Goal: Transaction & Acquisition: Subscribe to service/newsletter

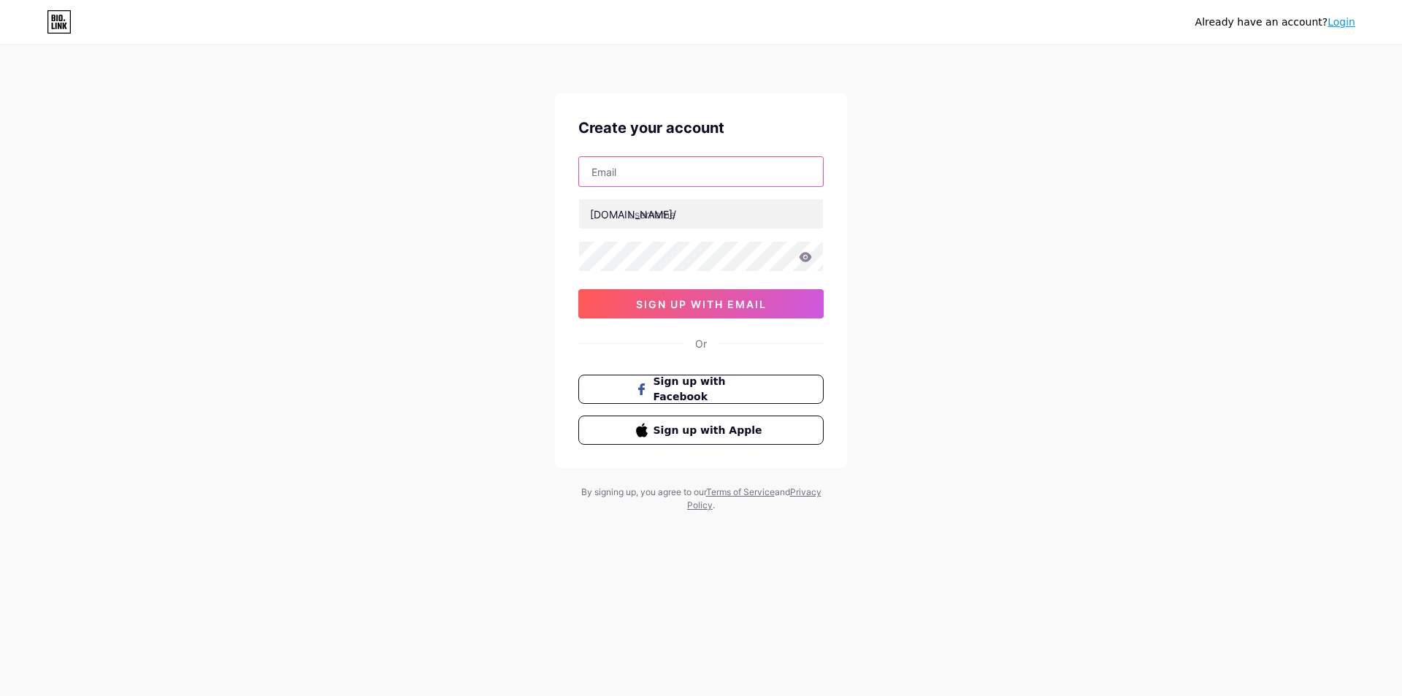
click at [660, 179] on input "text" at bounding box center [701, 171] width 244 height 29
type input "[EMAIL_ADDRESS][DOMAIN_NAME]"
click at [672, 211] on input "text" at bounding box center [701, 213] width 244 height 29
paste input "airlinesheadoffices1"
type input "airlinesheadoffices1"
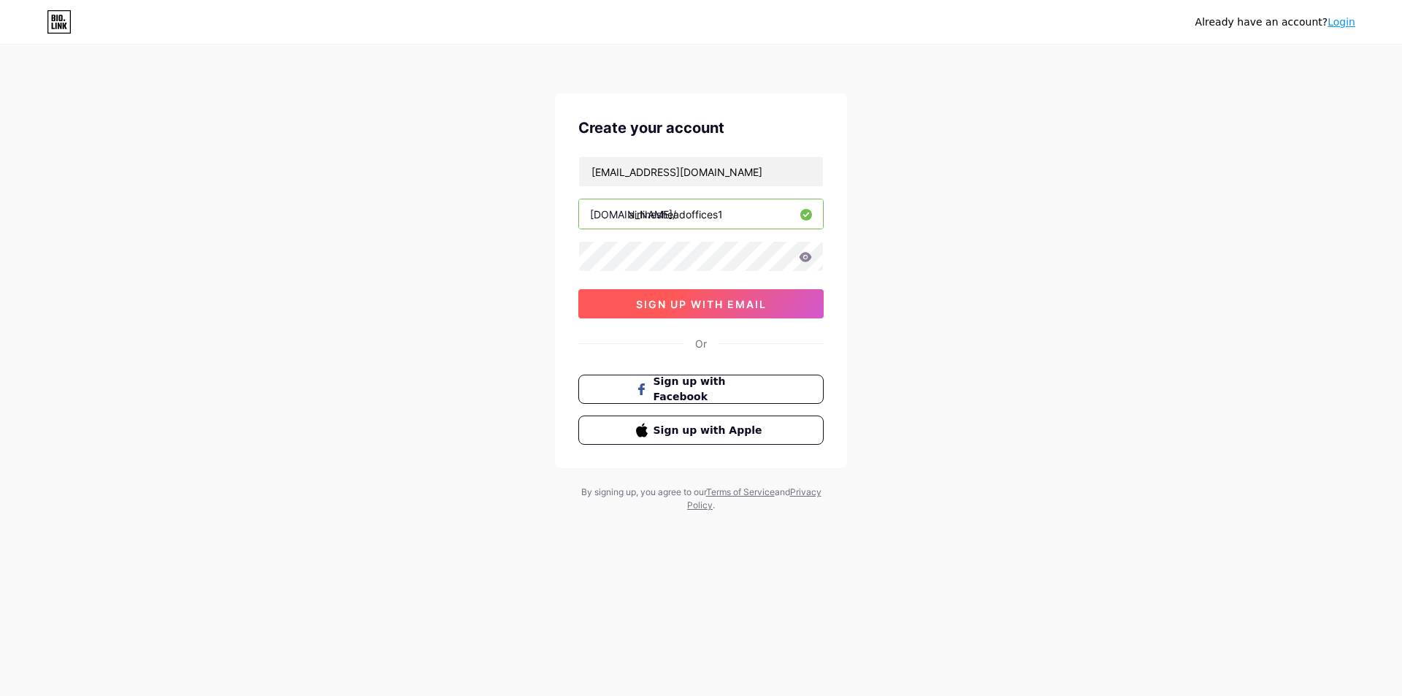
click at [664, 307] on span "sign up with email" at bounding box center [701, 304] width 131 height 12
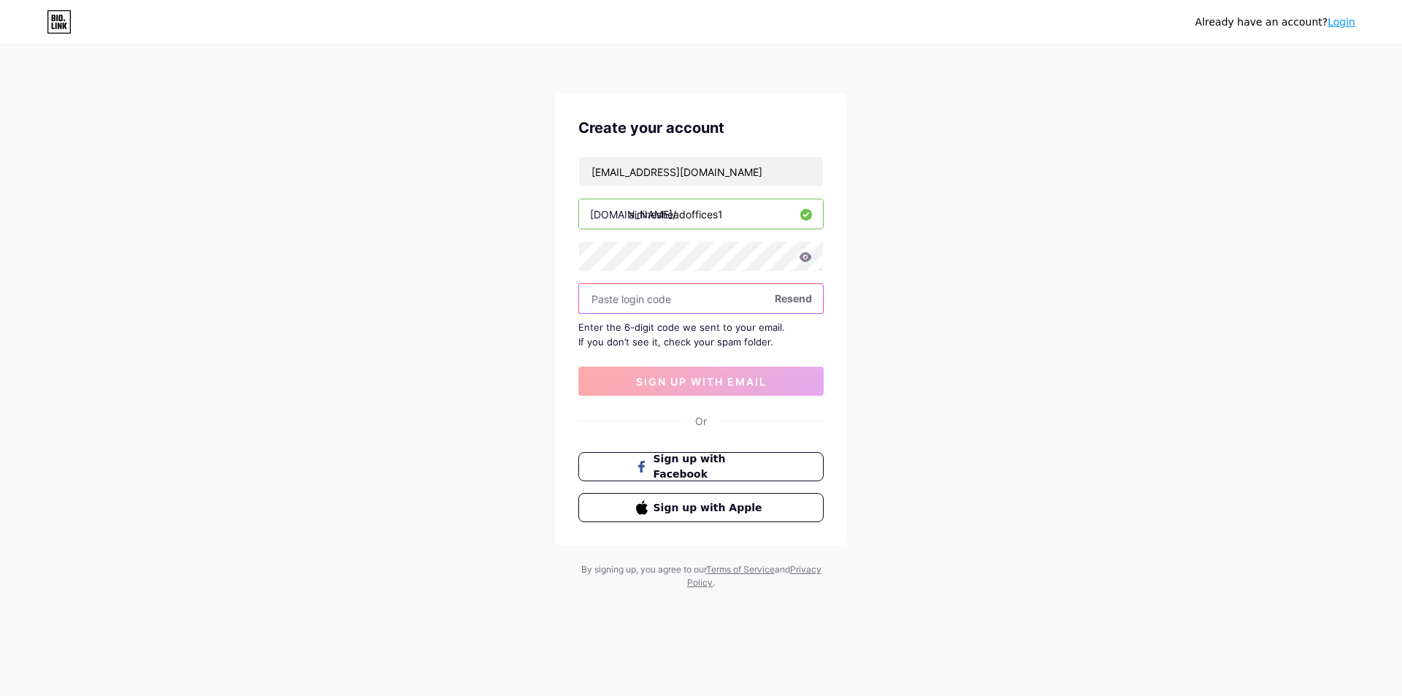
paste input "349685"
type input "349685"
click at [656, 377] on span "sign up with email" at bounding box center [701, 381] width 131 height 12
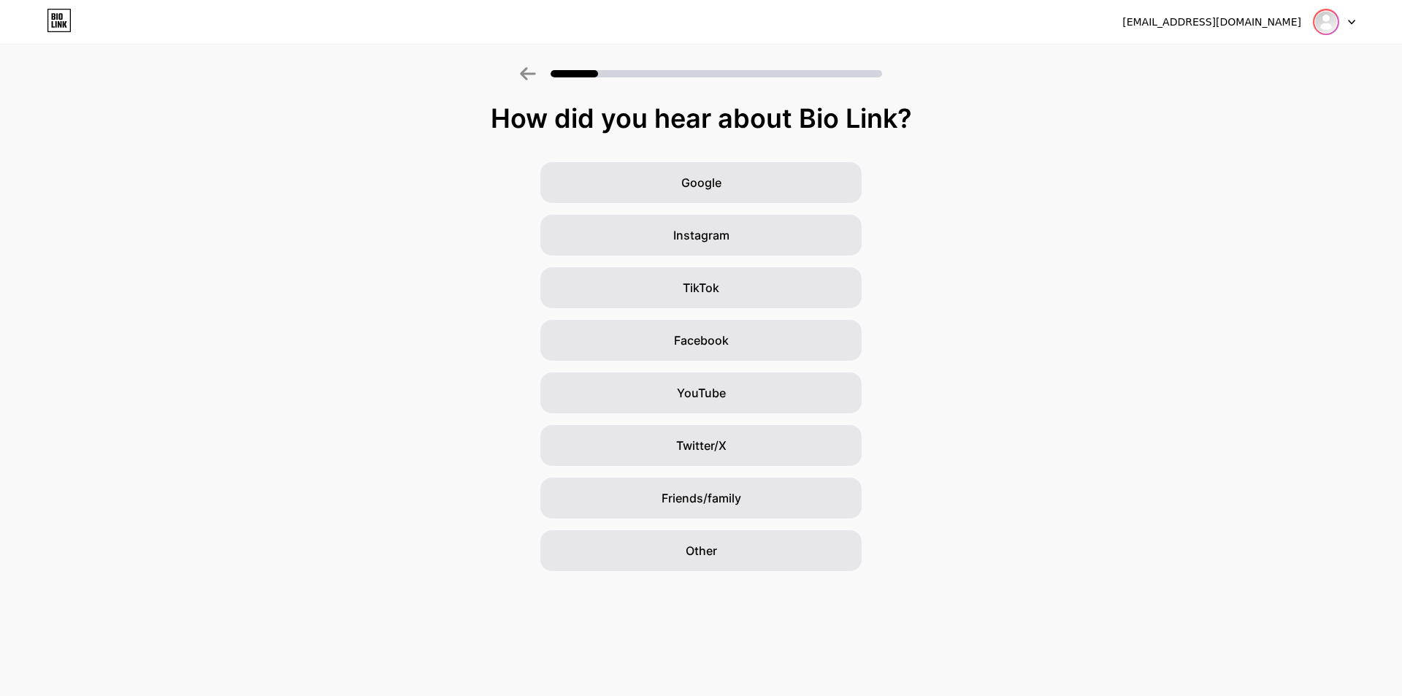
click at [1314, 20] on img at bounding box center [1325, 21] width 23 height 23
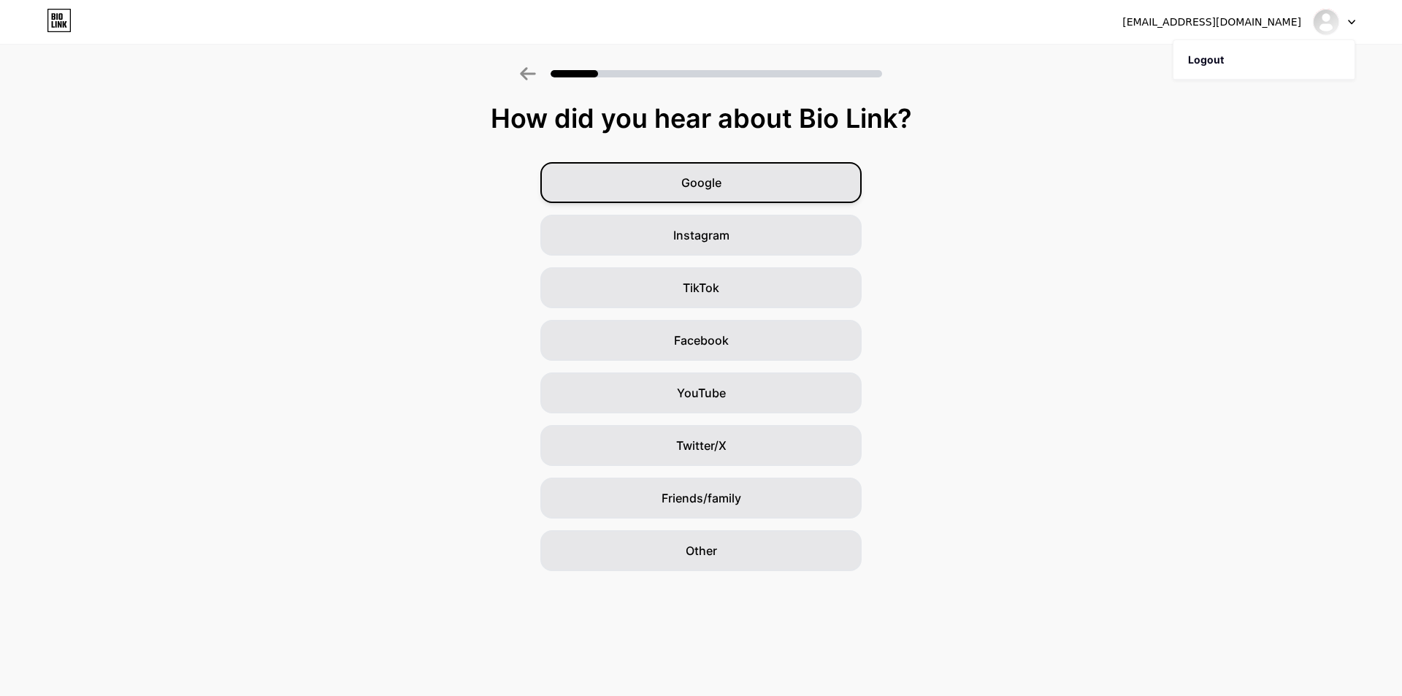
click at [759, 173] on div "Google" at bounding box center [700, 182] width 321 height 41
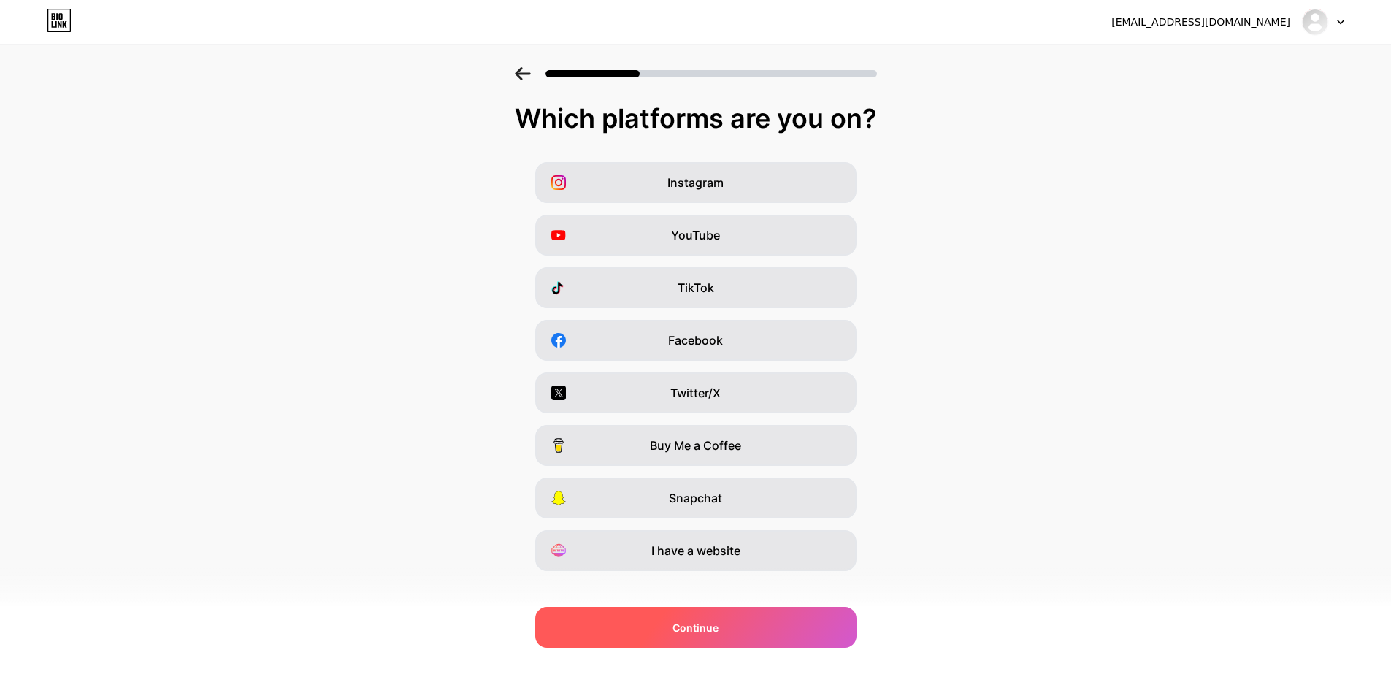
click at [678, 628] on div "Continue" at bounding box center [695, 627] width 321 height 41
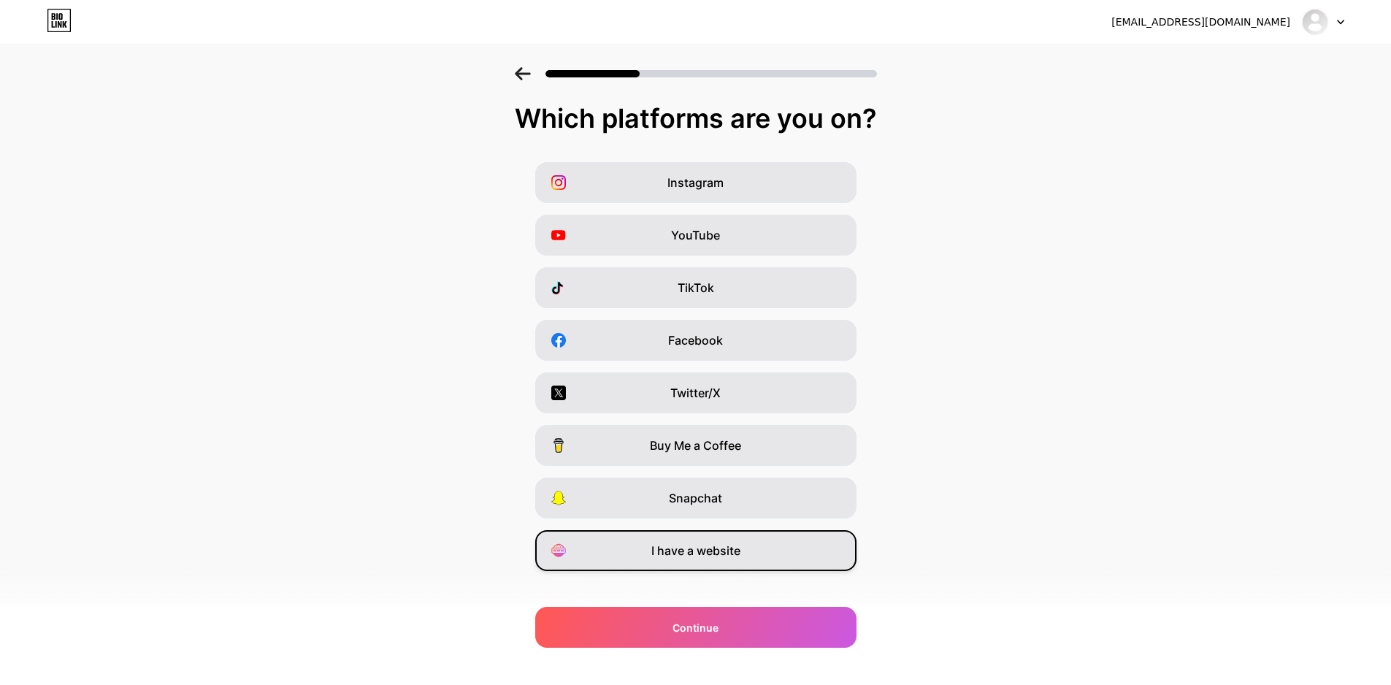
click at [720, 549] on span "I have a website" at bounding box center [695, 551] width 89 height 18
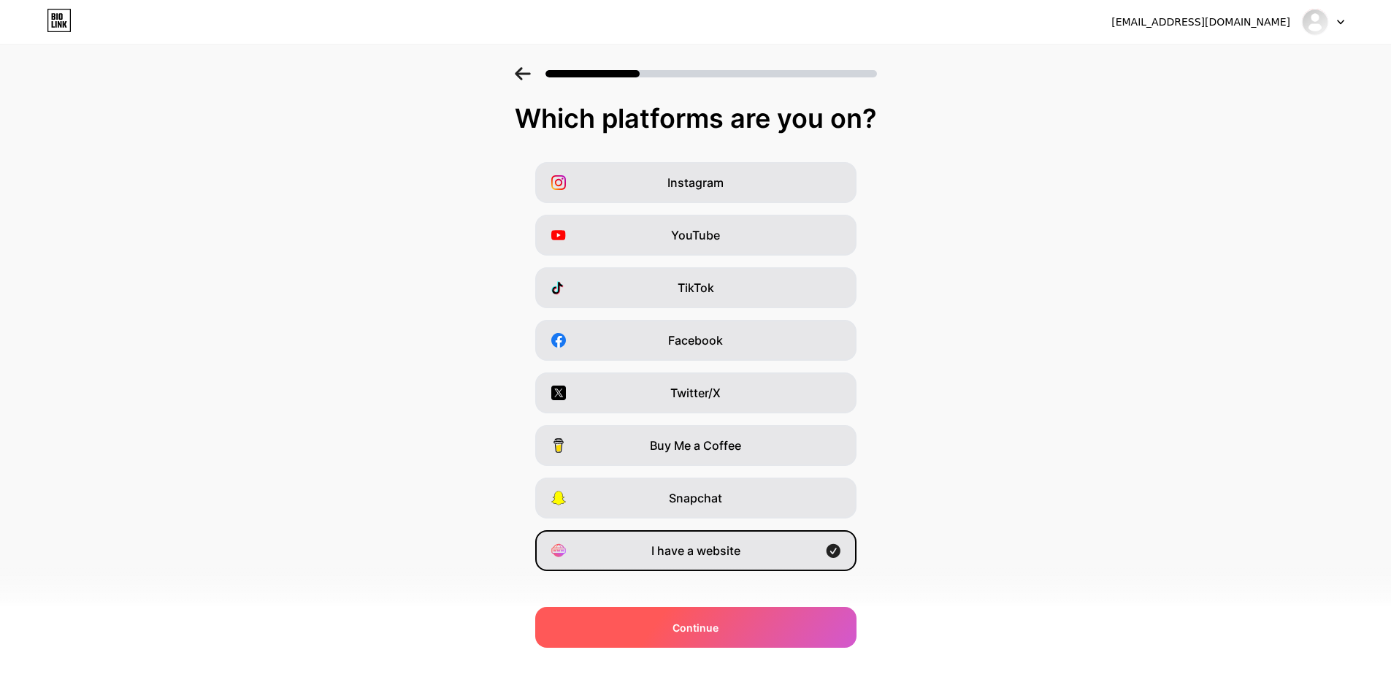
click at [693, 618] on div "Continue" at bounding box center [695, 627] width 321 height 41
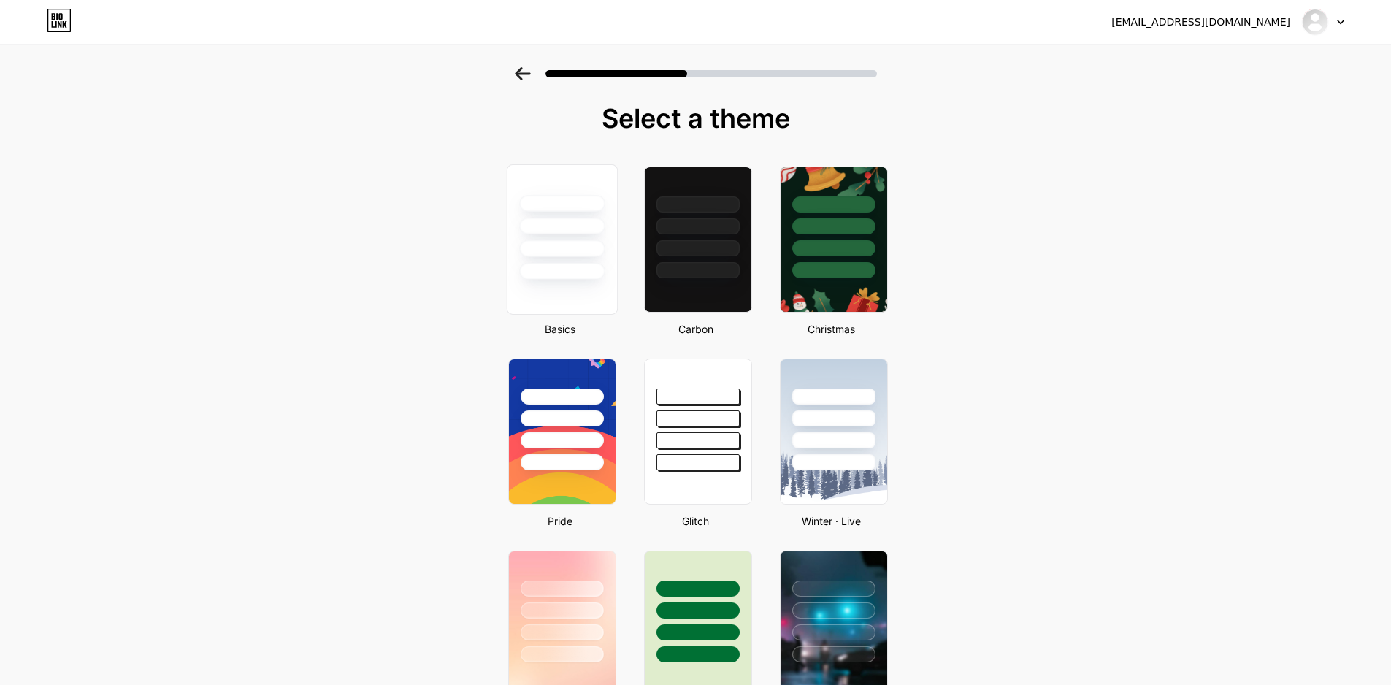
click at [604, 266] on div at bounding box center [561, 271] width 85 height 17
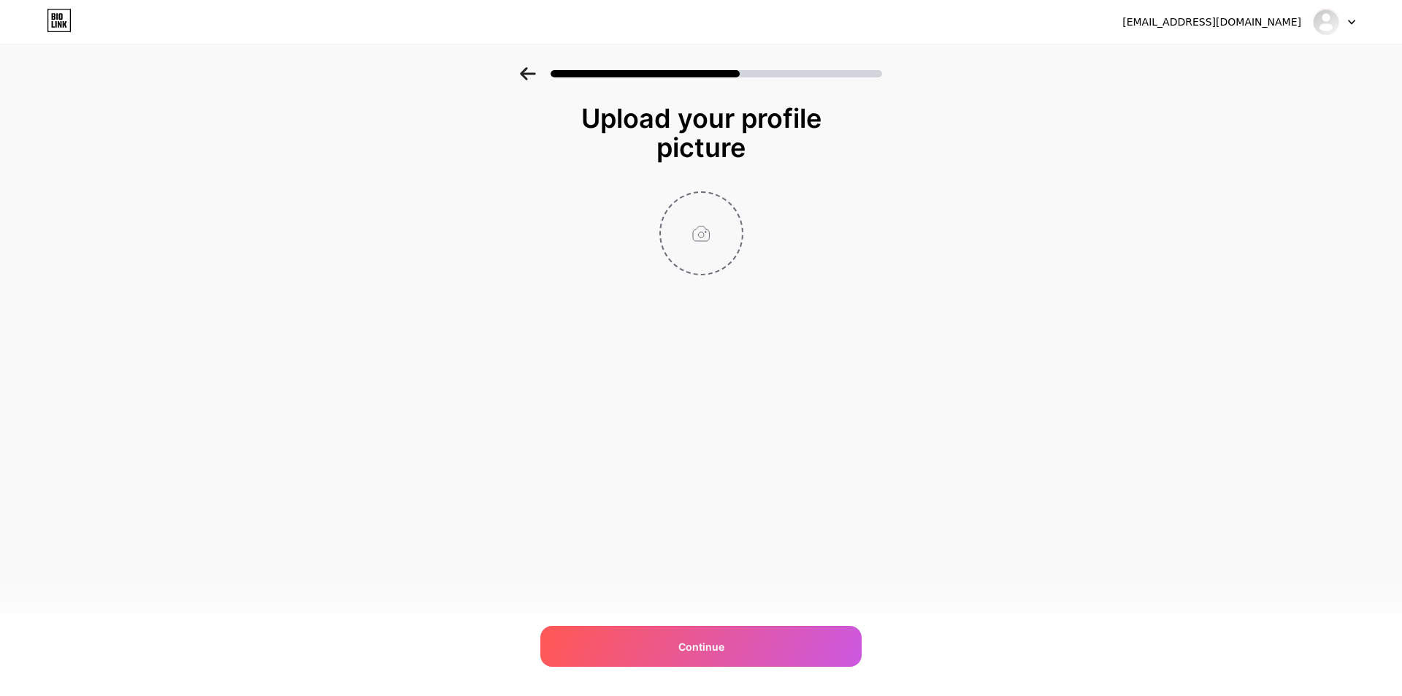
click at [690, 245] on input "file" at bounding box center [701, 233] width 81 height 81
type input "C:\fakepath\istockphoto-155439315-612x612 (1).jpg"
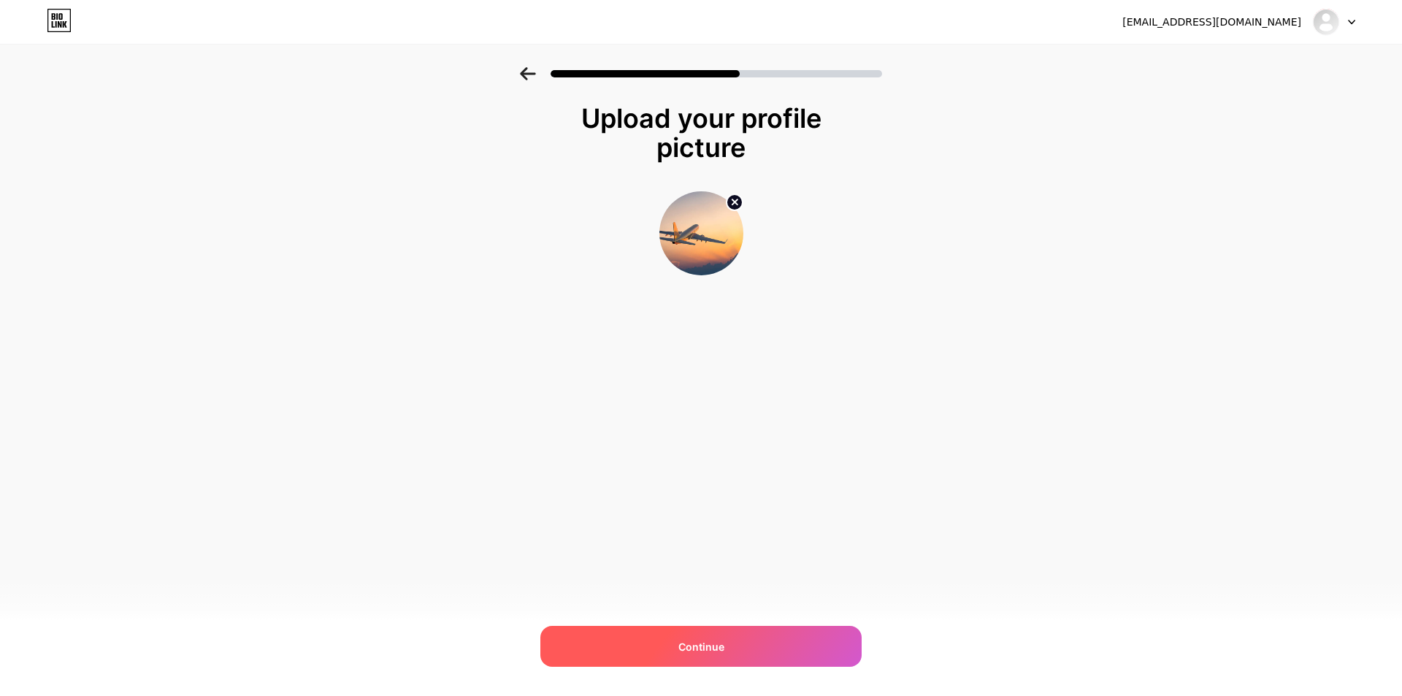
click at [687, 632] on div "Continue" at bounding box center [700, 646] width 321 height 41
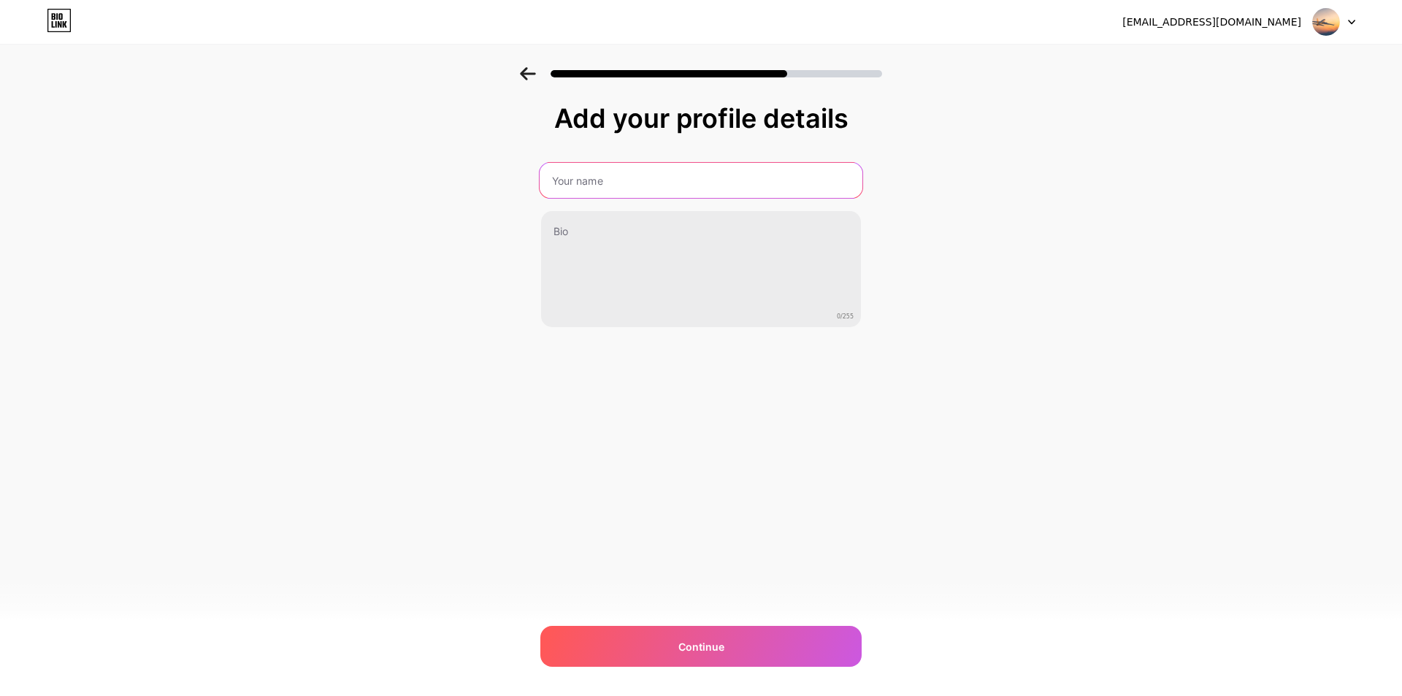
click at [621, 197] on input "text" at bounding box center [701, 180] width 323 height 35
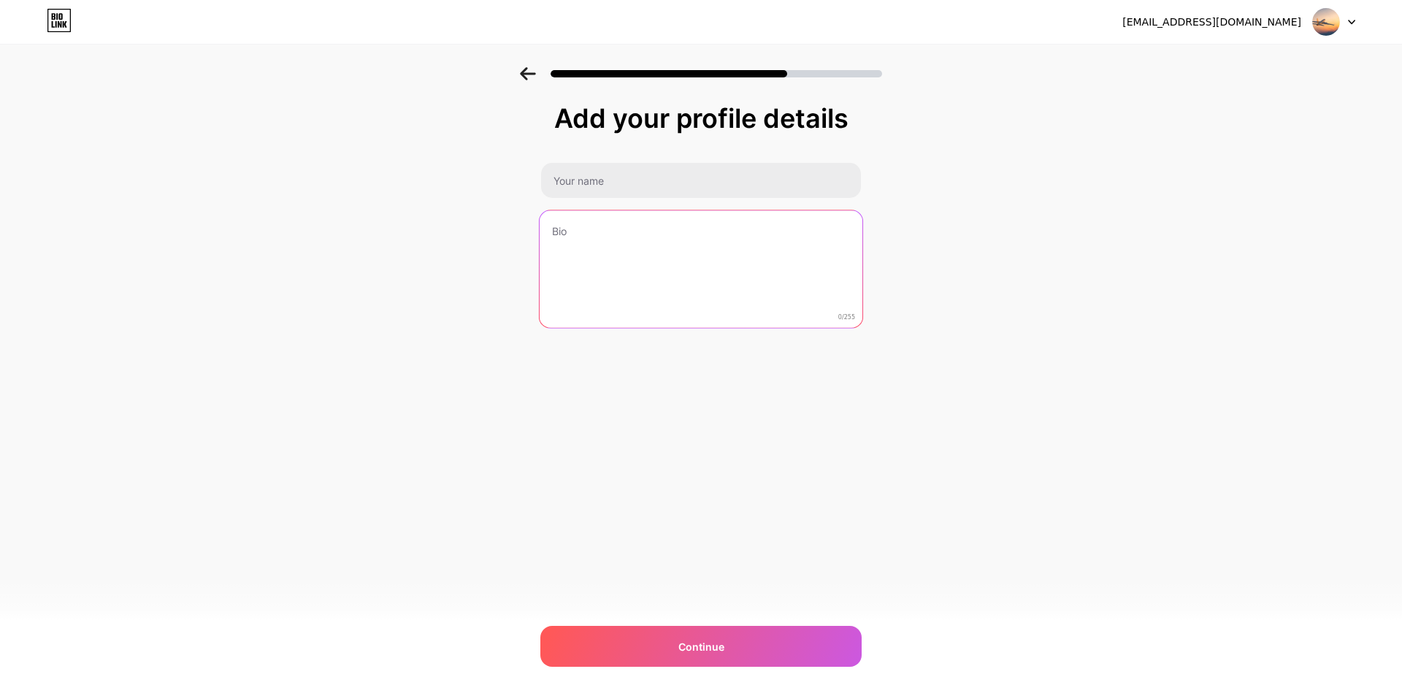
click at [589, 256] on textarea at bounding box center [701, 269] width 323 height 119
paste textarea "The United Airlines Johannesburg Office offers dedicated assistance with bookin…"
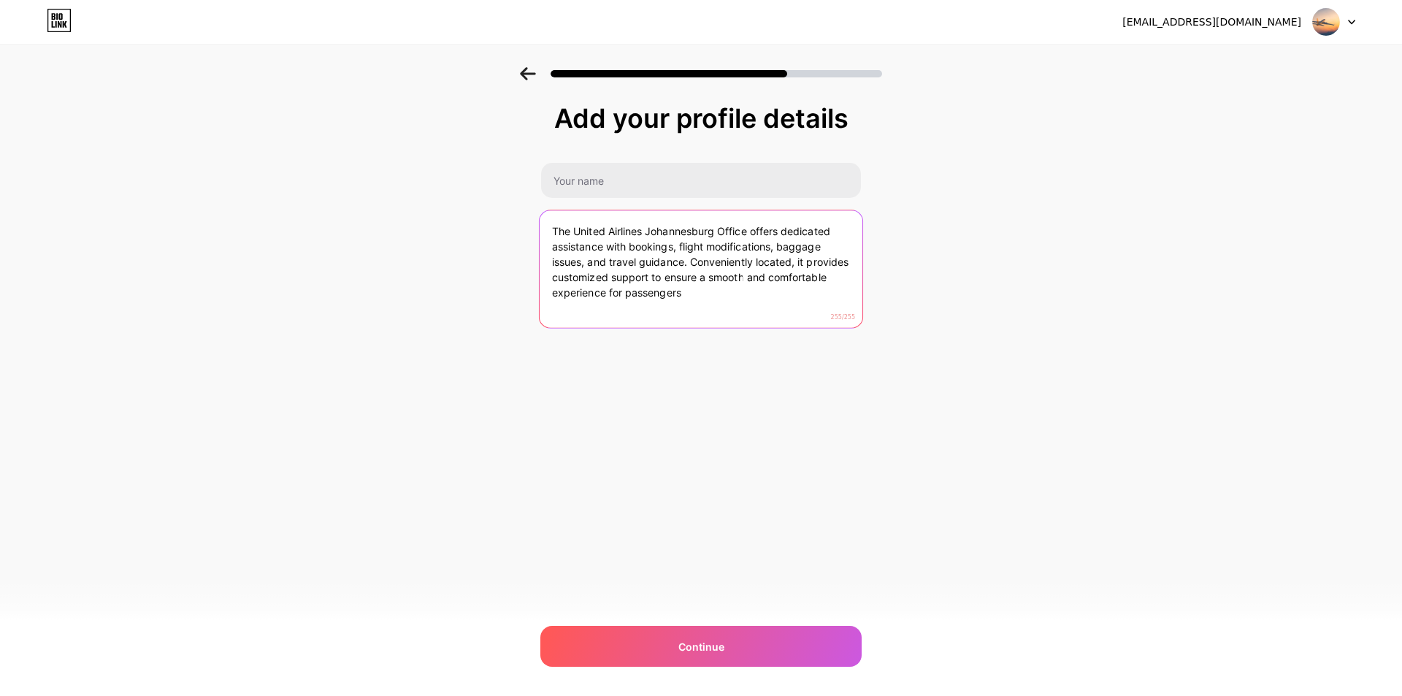
drag, startPoint x: 767, startPoint y: 295, endPoint x: 692, endPoint y: 256, distance: 83.9
click at [692, 256] on textarea "The United Airlines Johannesburg Office offers dedicated assistance with bookin…" at bounding box center [701, 269] width 323 height 119
type textarea "The United Airlines Johannesburg Office offers dedicated assistance with bookin…"
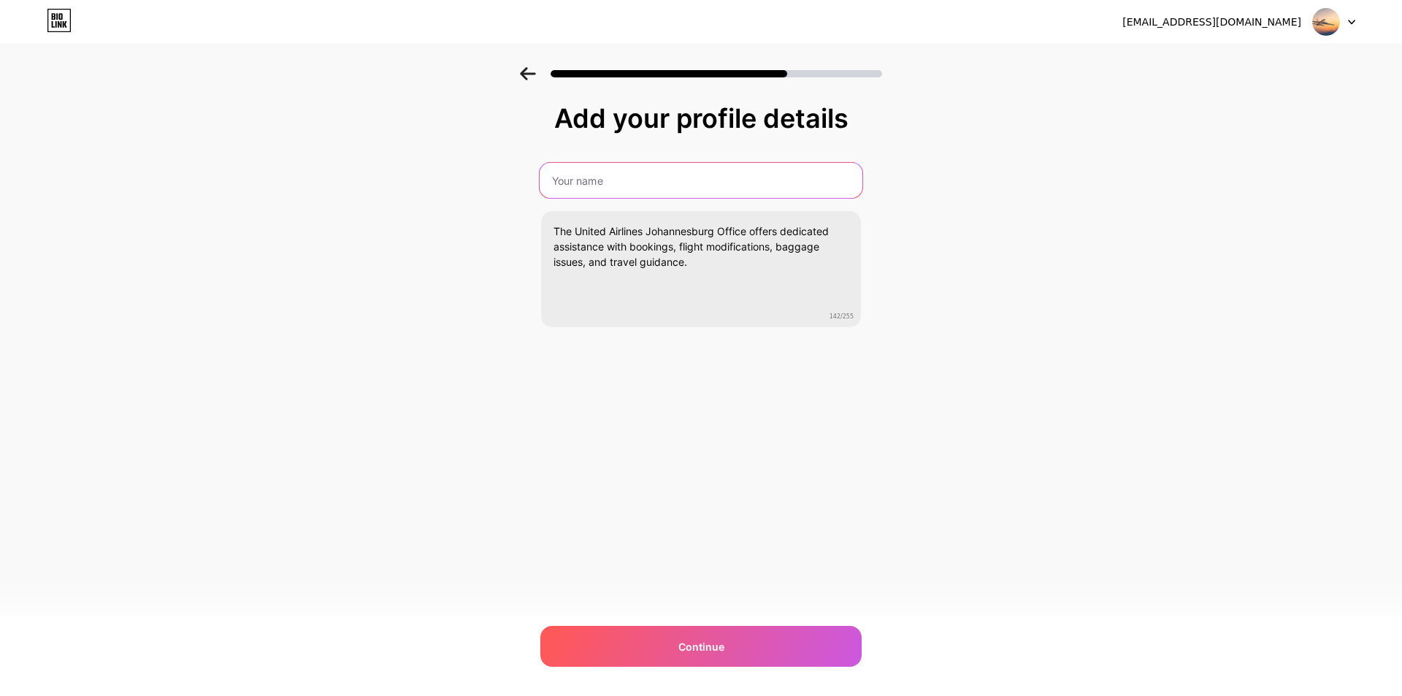
click at [662, 188] on input "text" at bounding box center [701, 180] width 323 height 35
type input "Airlinesheadoffices1"
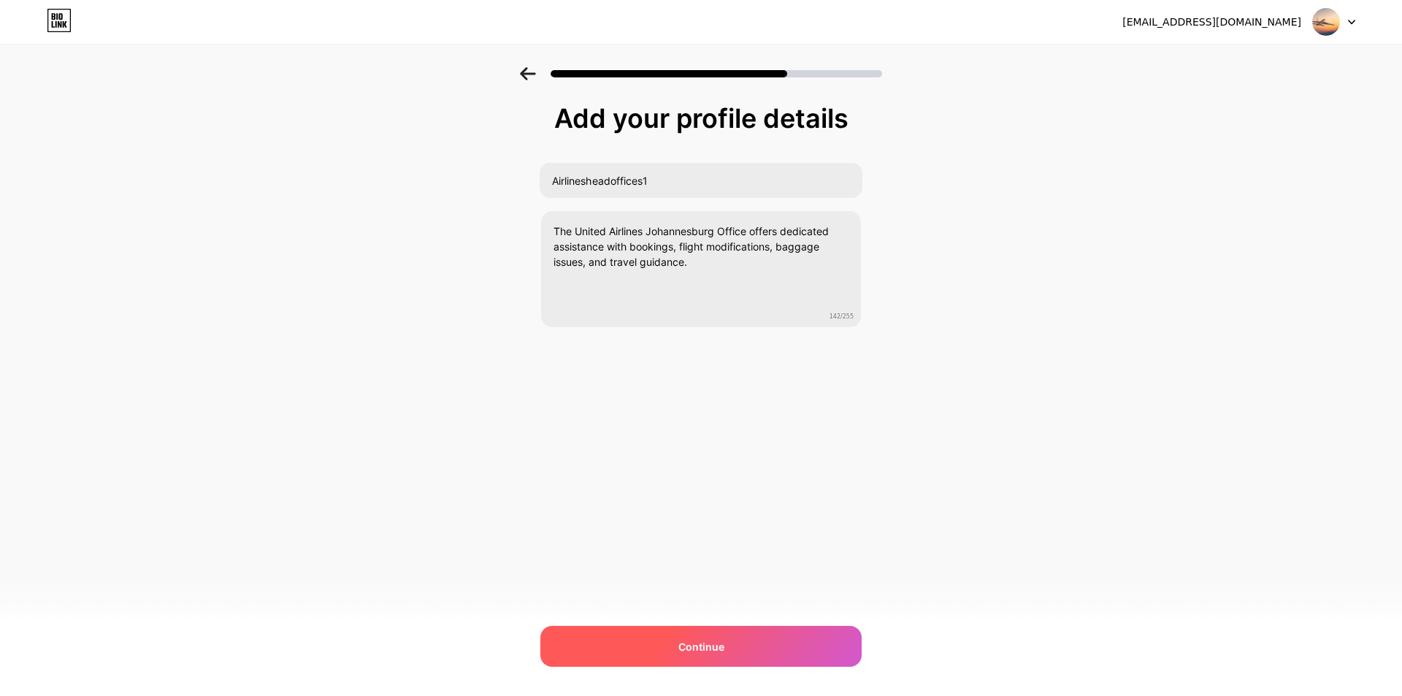
click at [703, 661] on div "Continue" at bounding box center [700, 646] width 321 height 41
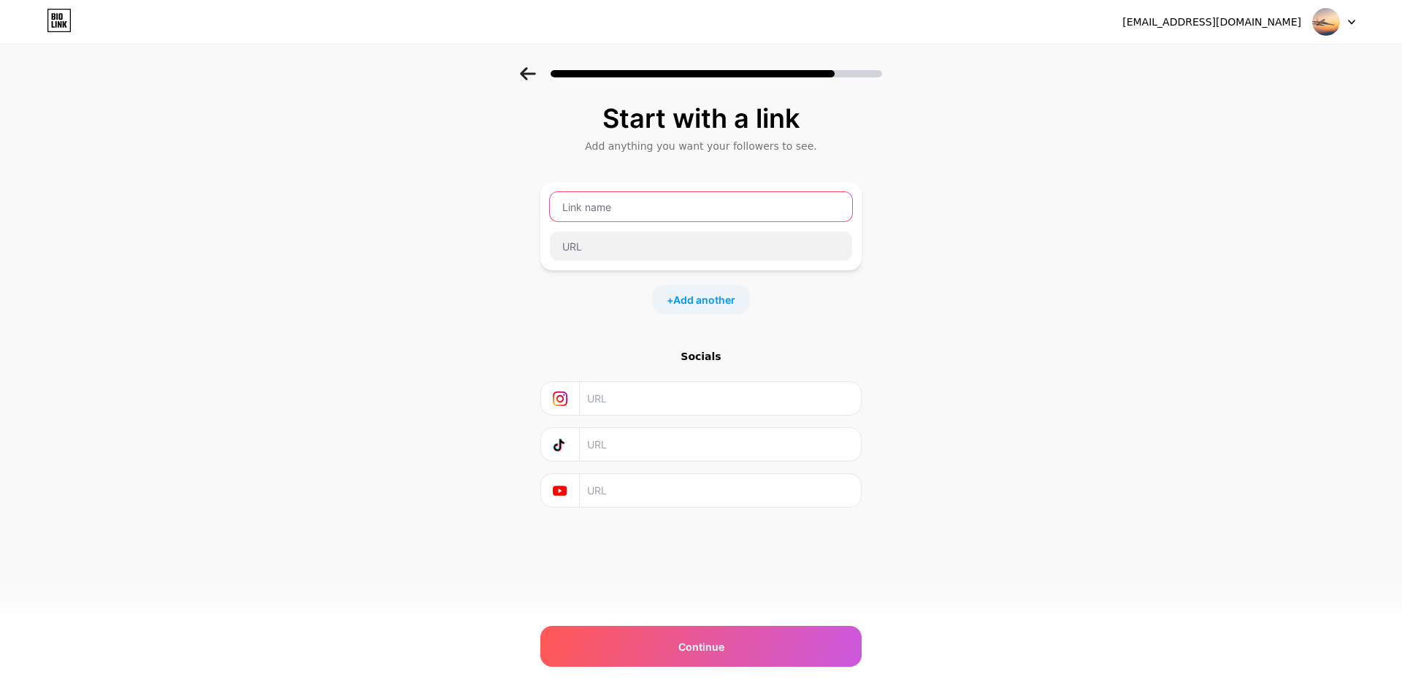
click at [615, 220] on input "text" at bounding box center [701, 206] width 302 height 29
click at [577, 212] on input "text" at bounding box center [701, 206] width 302 height 29
paste input "United Airlines Johannesburg Office"
type input "United Airlines Johannesburg Office"
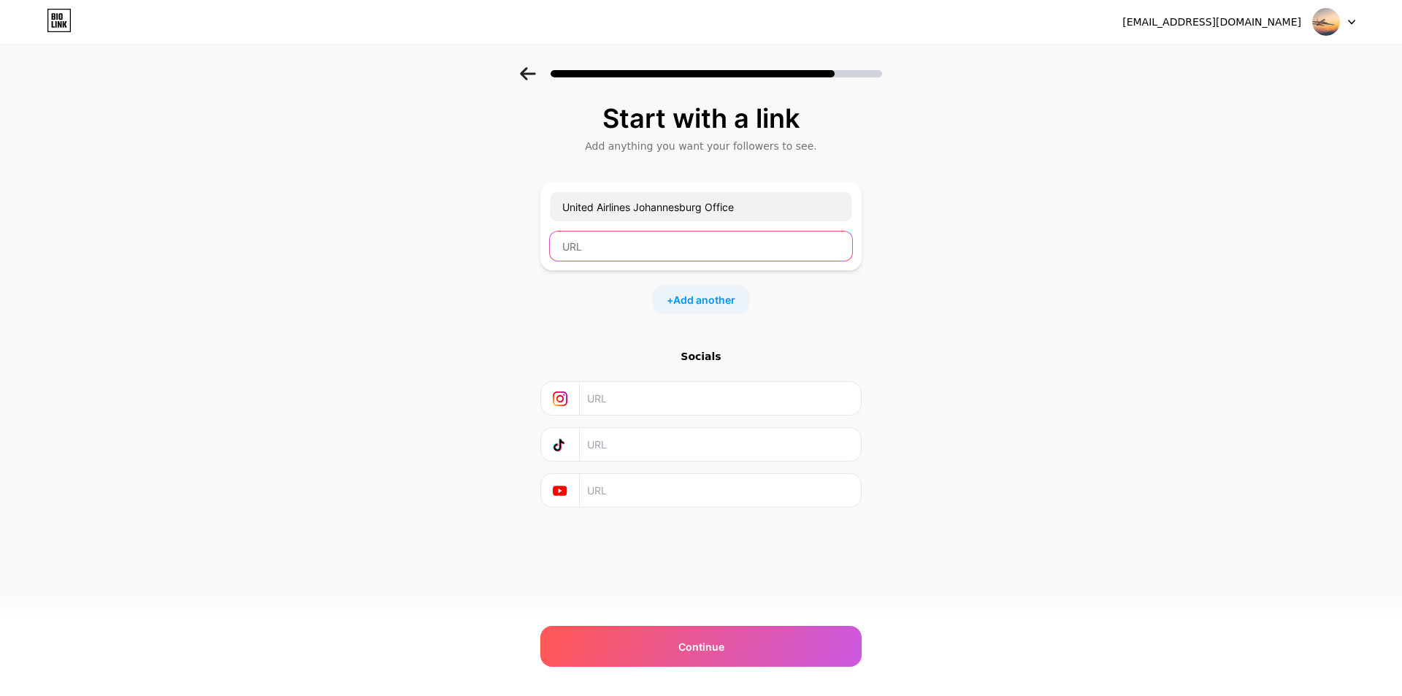
click at [599, 240] on input "text" at bounding box center [701, 245] width 302 height 29
paste input "https://www.airlinesheadoffices.com/united-airlines/united-airlines-johannesbur…"
type input "https://www.airlinesheadoffices.com/united-airlines/united-airlines-johannesbur…"
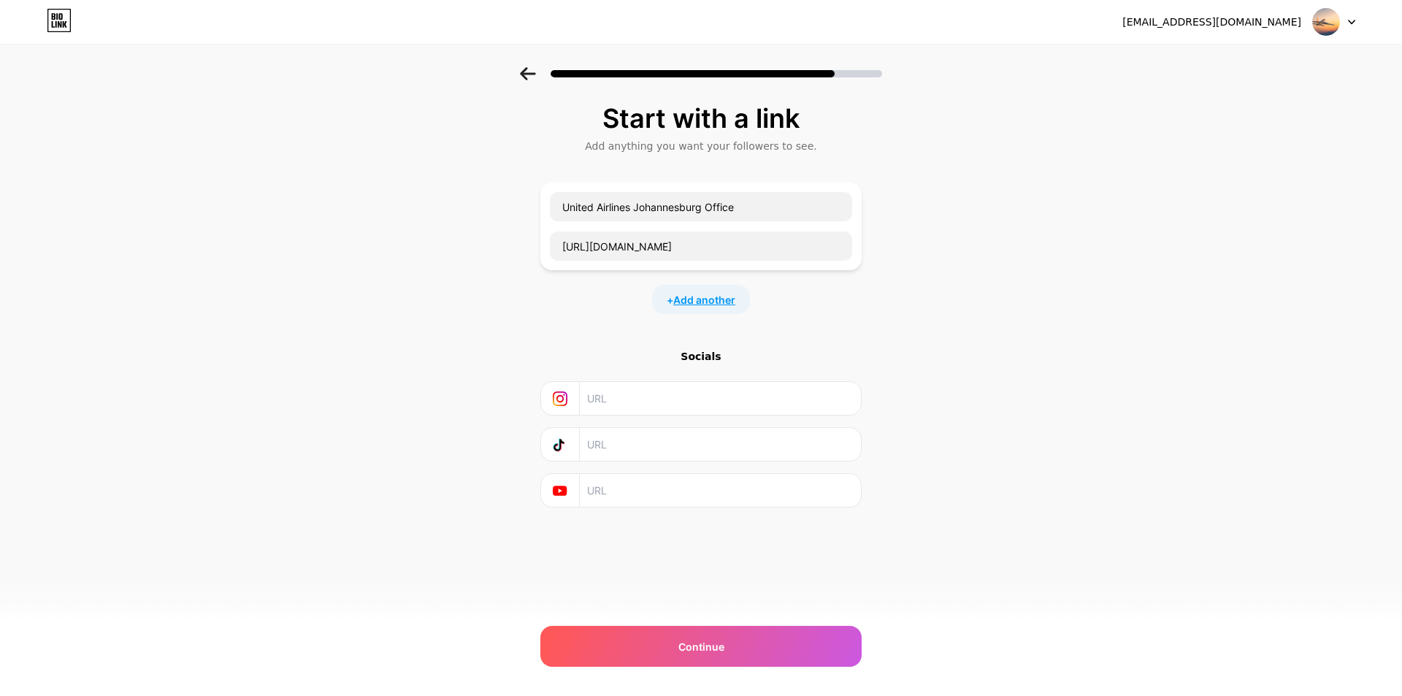
click at [698, 303] on span "Add another" at bounding box center [704, 299] width 62 height 15
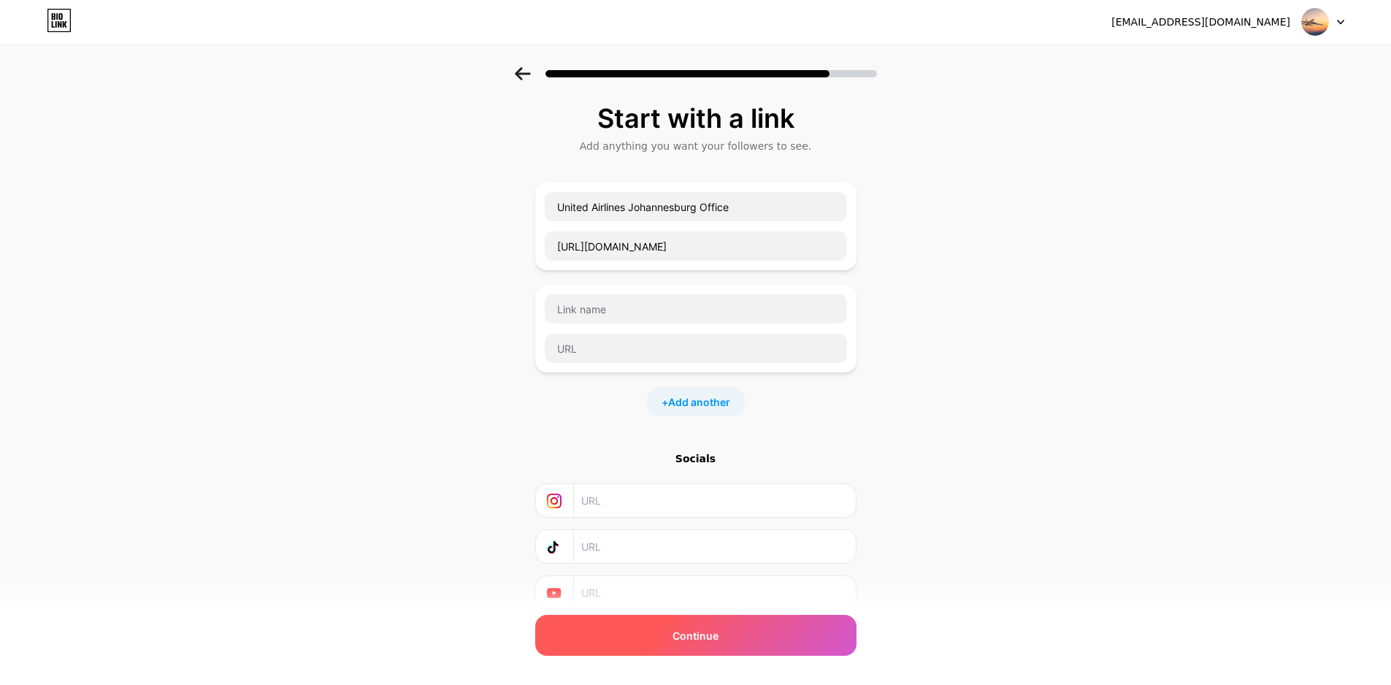
click at [690, 641] on span "Continue" at bounding box center [695, 635] width 46 height 15
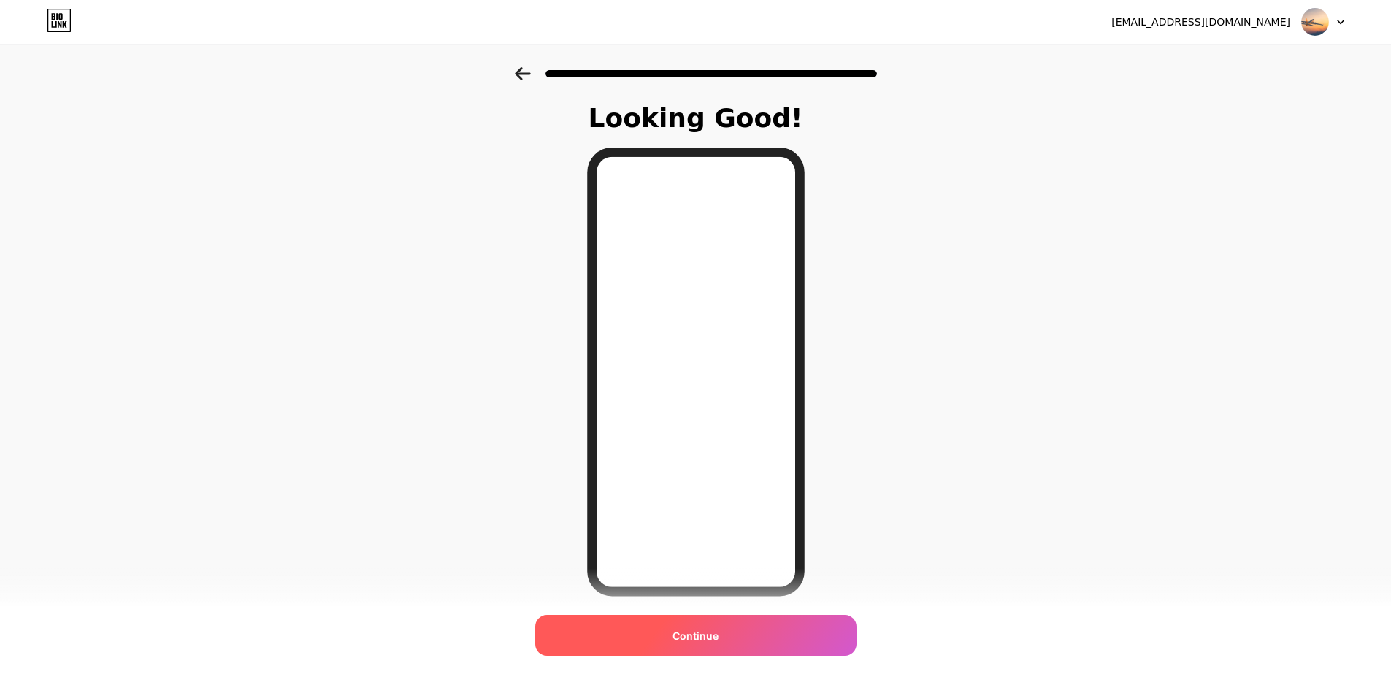
click at [692, 632] on span "Continue" at bounding box center [695, 635] width 46 height 15
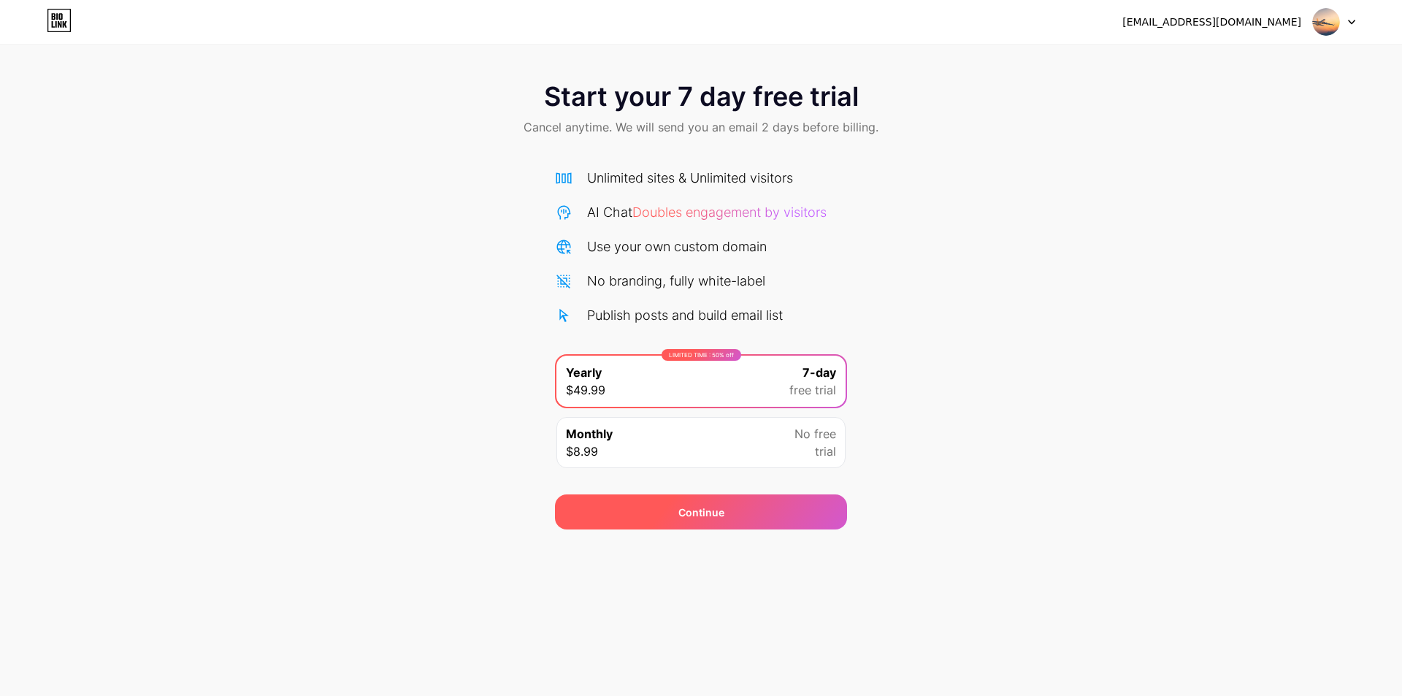
click at [710, 515] on div "Continue" at bounding box center [701, 512] width 46 height 15
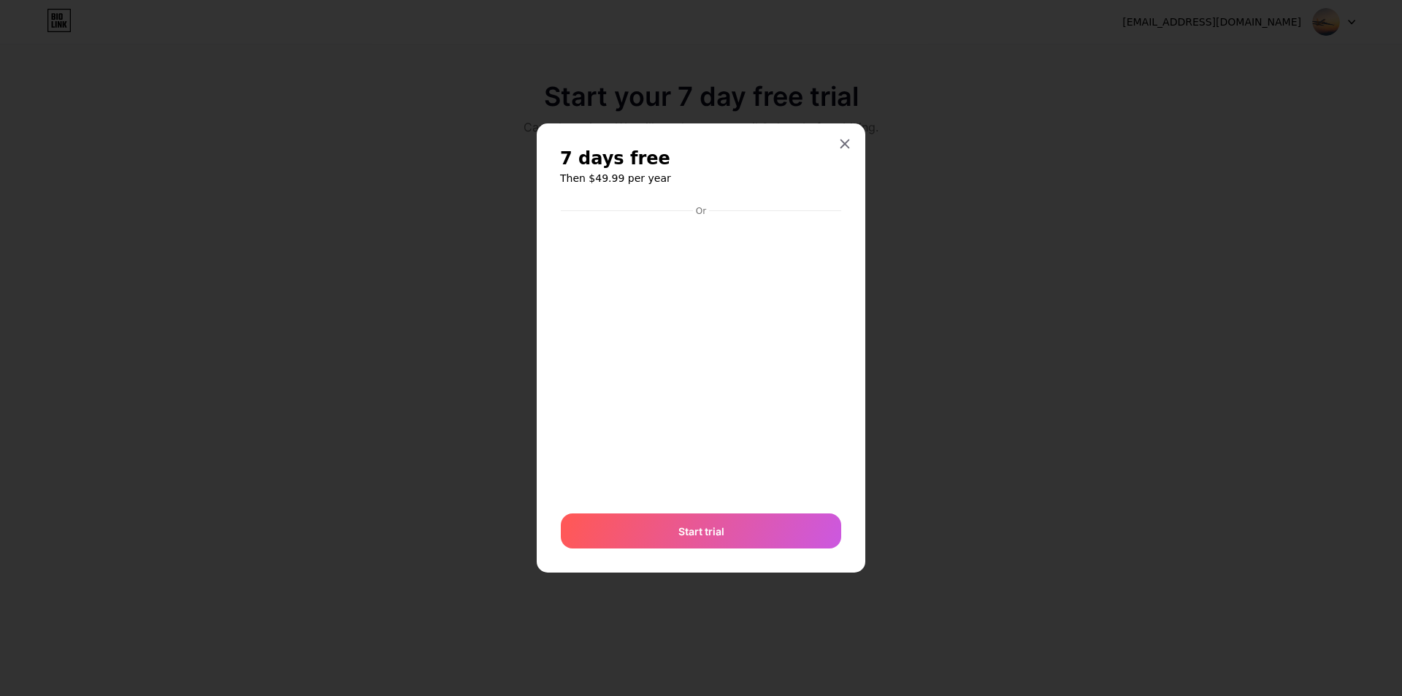
click at [845, 271] on div "7 days free Then $49.99 per year Or Start trial" at bounding box center [701, 348] width 329 height 450
click at [845, 137] on div at bounding box center [845, 144] width 26 height 26
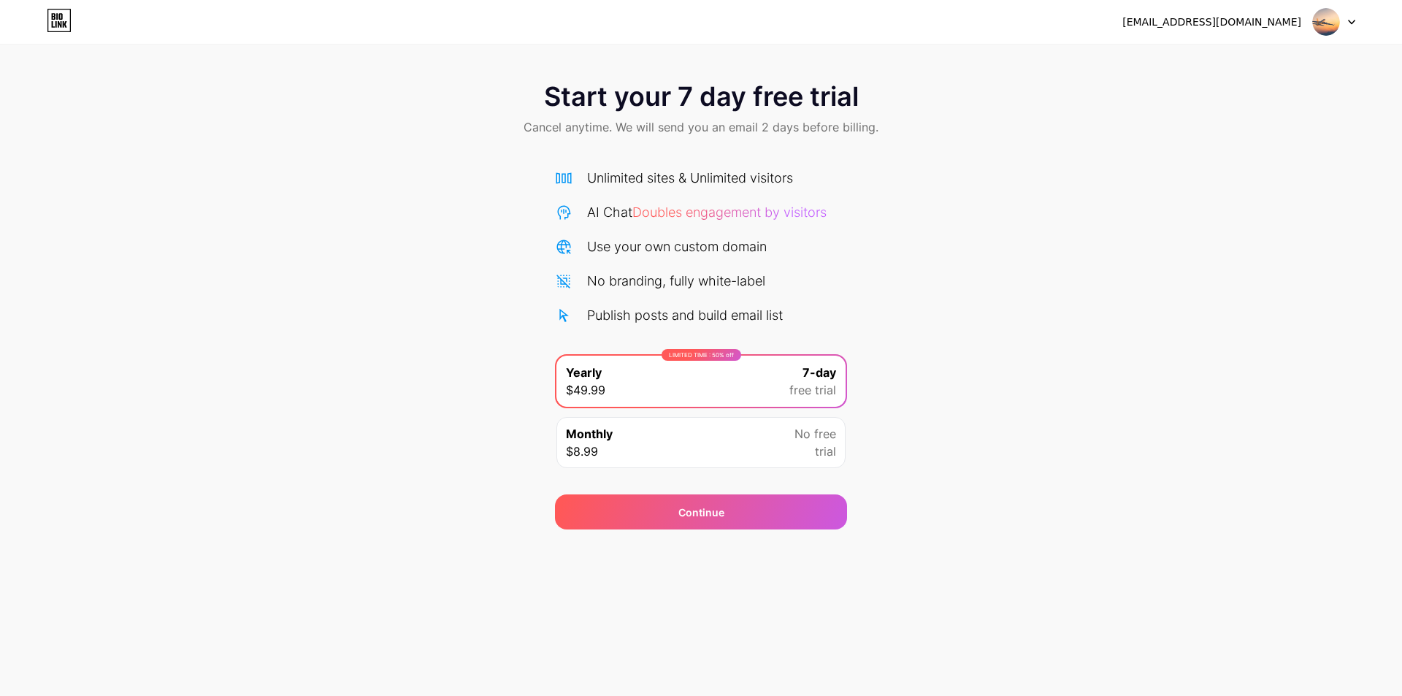
click at [1330, 16] on img at bounding box center [1326, 22] width 28 height 28
click at [801, 446] on div "No free trial" at bounding box center [815, 442] width 42 height 35
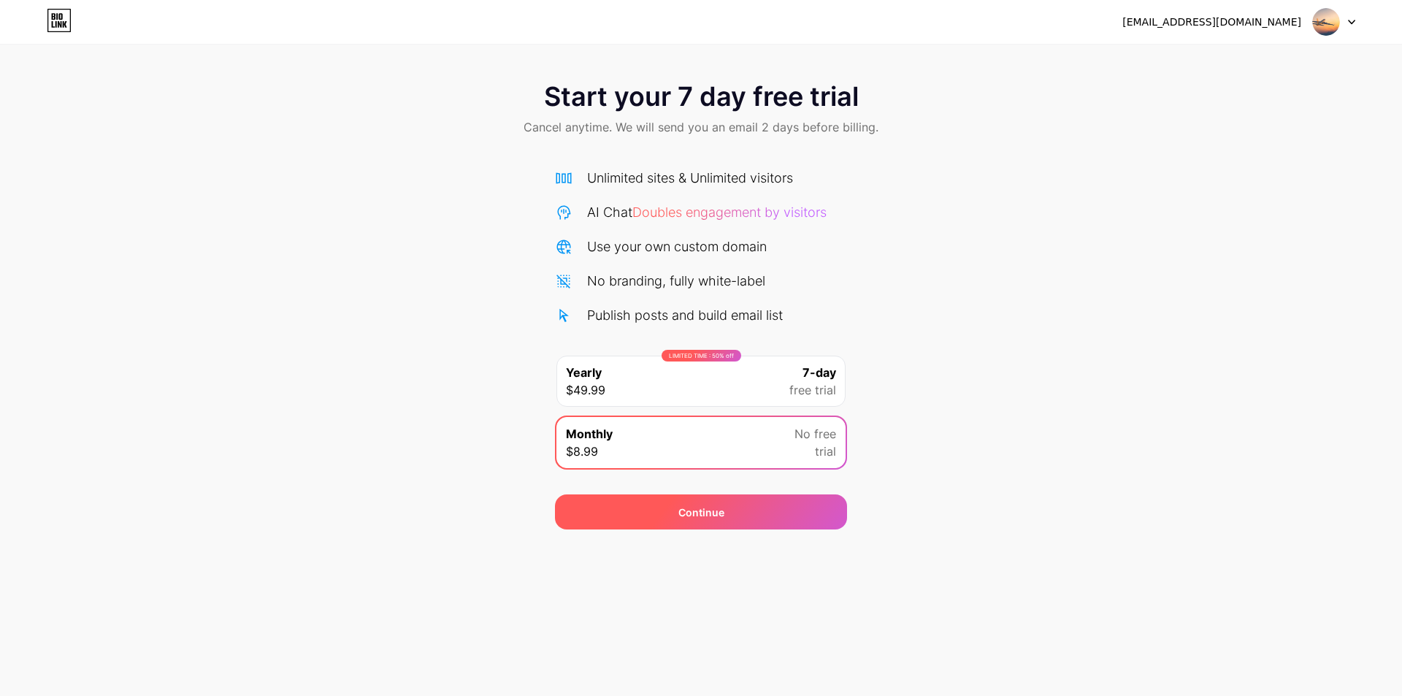
click at [760, 506] on div "Continue" at bounding box center [701, 511] width 292 height 35
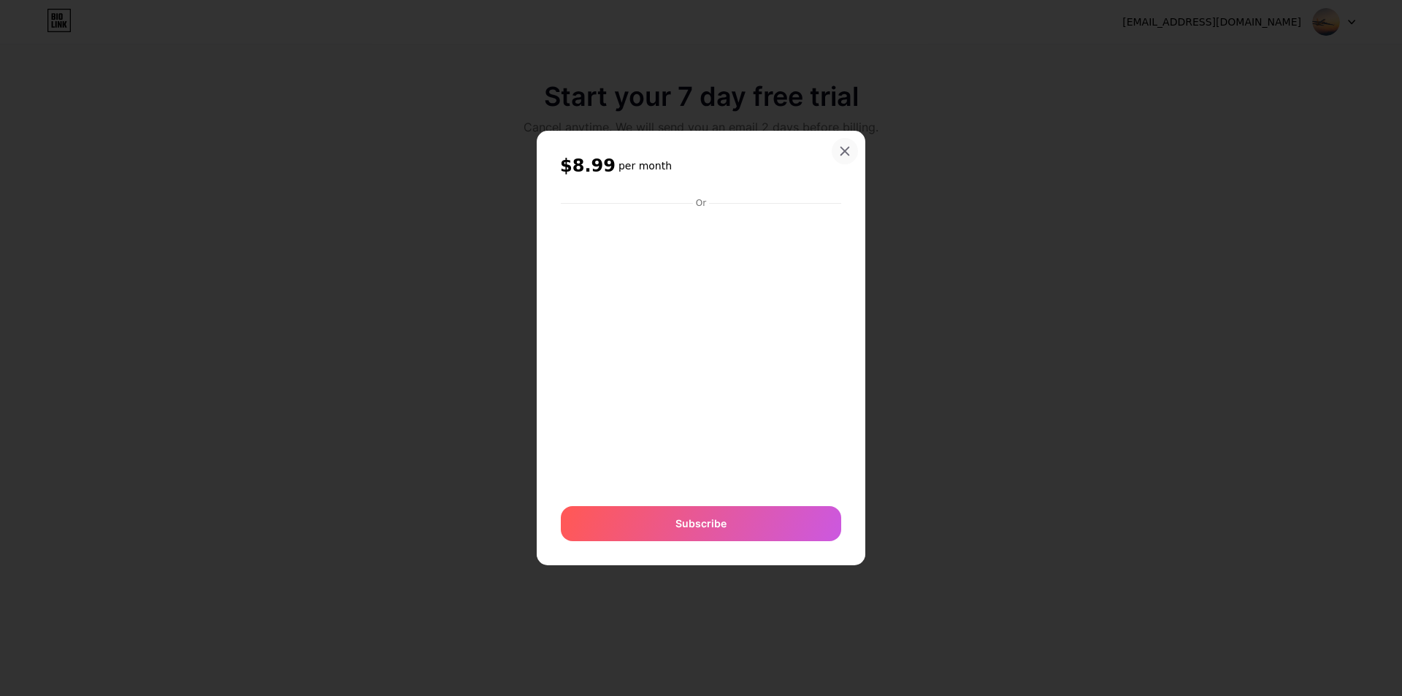
click at [841, 154] on icon at bounding box center [845, 151] width 8 height 8
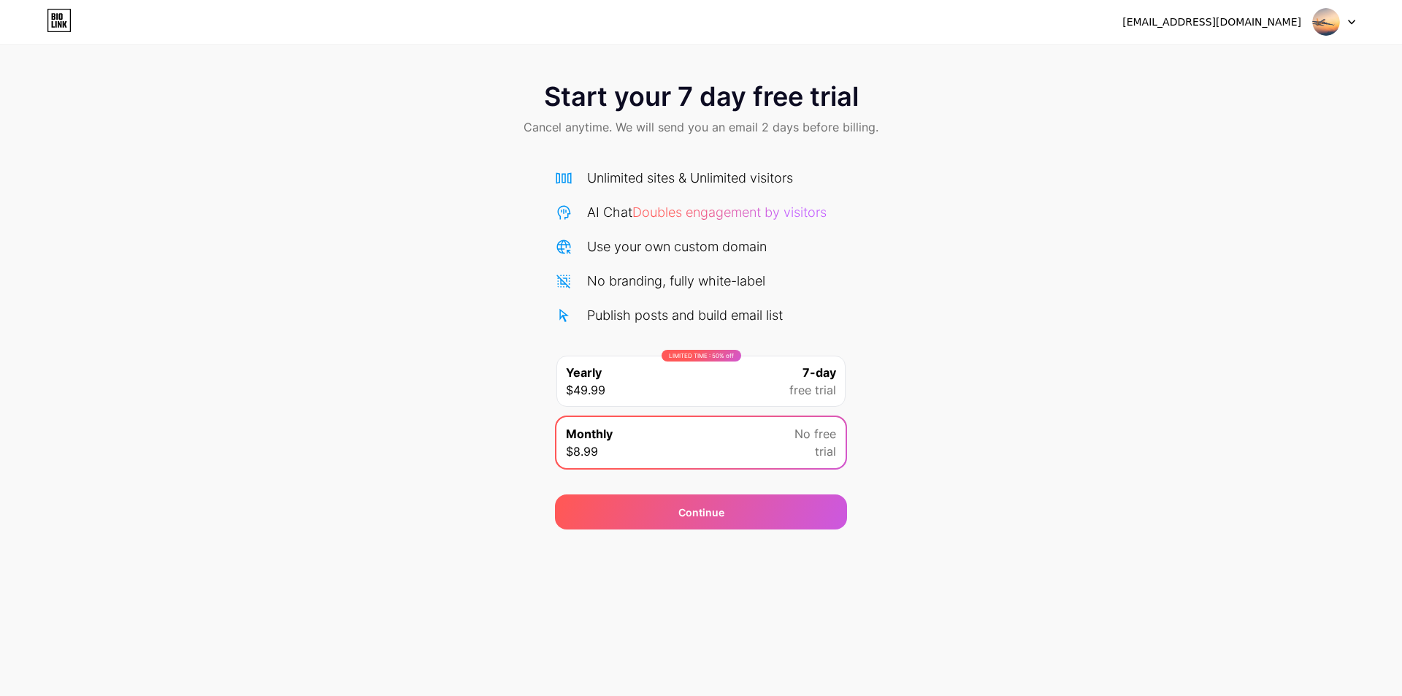
click at [455, 384] on div "Start your 7 day free trial Cancel anytime. We will send you an email 2 days be…" at bounding box center [701, 298] width 1402 height 462
click at [55, 25] on icon at bounding box center [55, 24] width 1 height 7
click at [625, 181] on div "Unlimited sites & Unlimited visitors" at bounding box center [690, 178] width 206 height 20
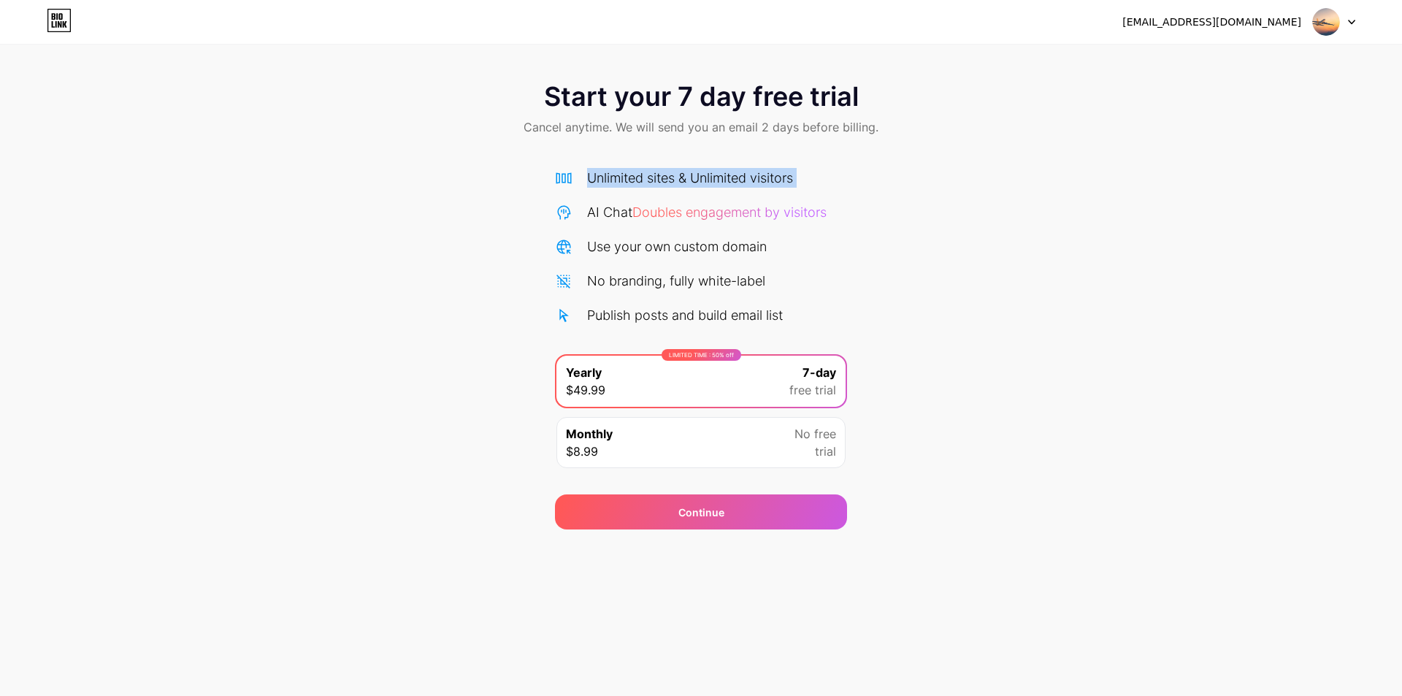
click at [625, 181] on div "Unlimited sites & Unlimited visitors" at bounding box center [690, 178] width 206 height 20
click at [856, 156] on div "Start your 7 day free trial Cancel anytime. We will send you an email 2 days be…" at bounding box center [701, 298] width 1402 height 462
click at [870, 318] on div "Start your 7 day free trial Cancel anytime. We will send you an email 2 days be…" at bounding box center [701, 298] width 1402 height 462
click at [1342, 23] on div at bounding box center [1334, 22] width 42 height 26
click at [810, 444] on div "No free trial" at bounding box center [815, 442] width 42 height 35
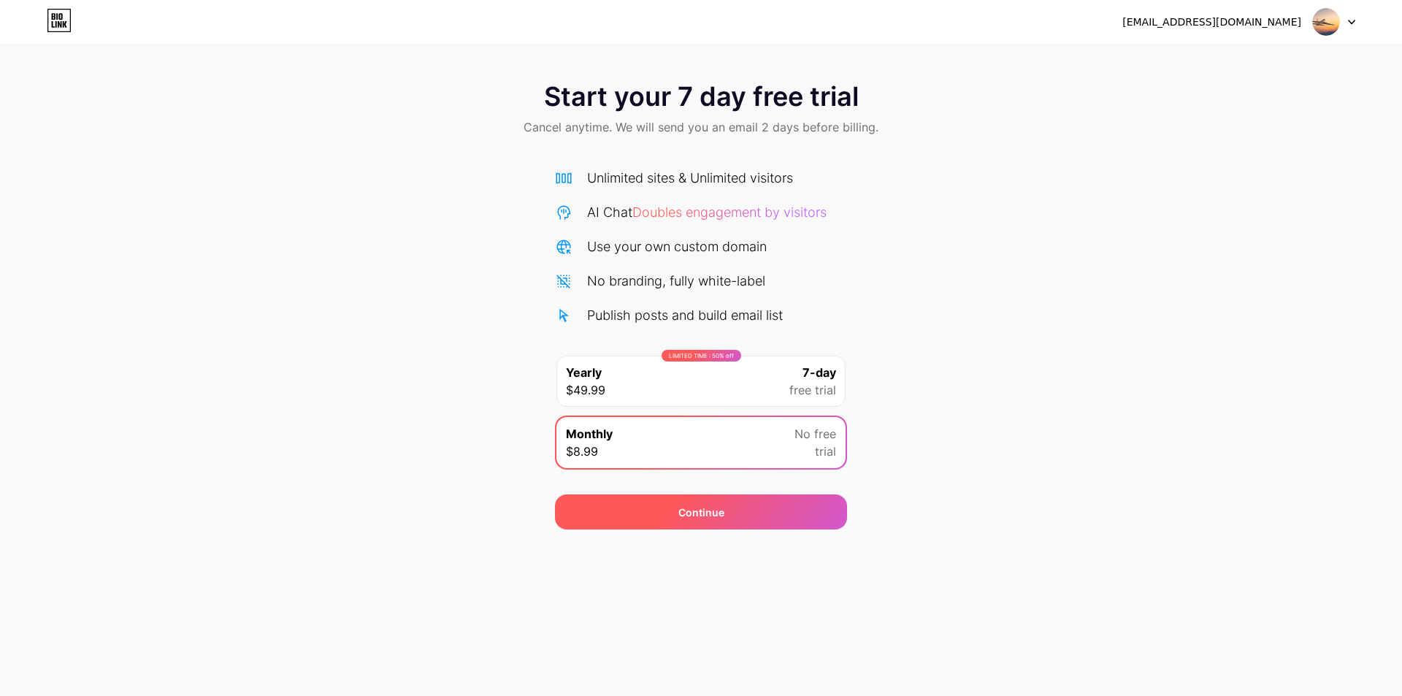
click at [753, 518] on div "Continue" at bounding box center [701, 511] width 292 height 35
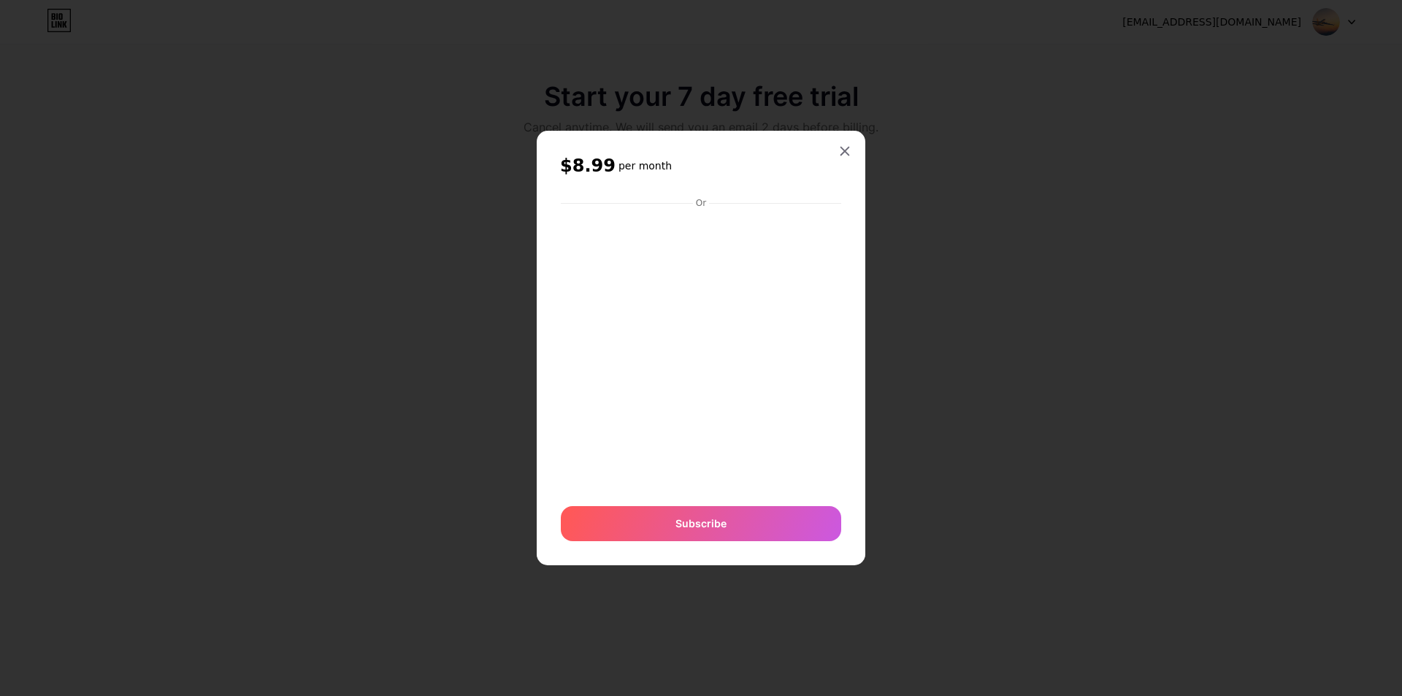
click at [845, 152] on icon at bounding box center [845, 151] width 12 height 12
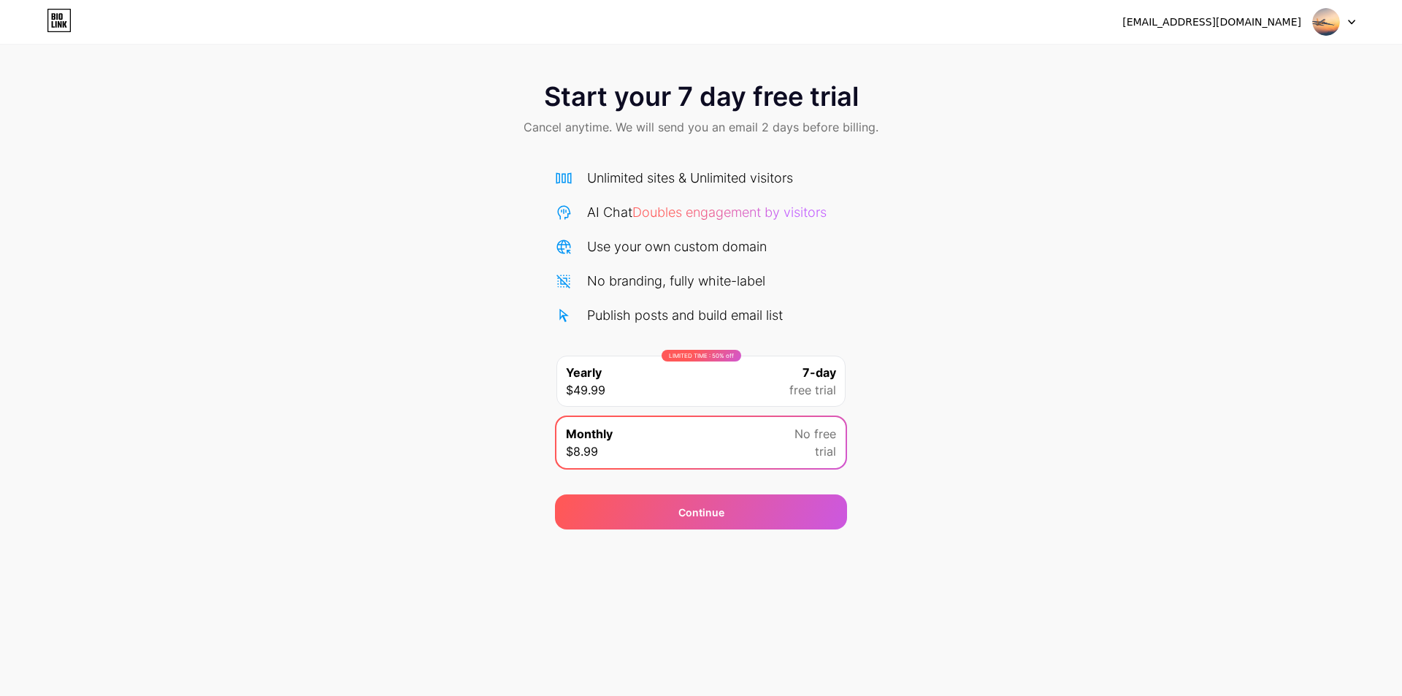
click at [770, 378] on div "LIMITED TIME : 50% off Yearly $49.99 7-day free trial" at bounding box center [700, 381] width 289 height 51
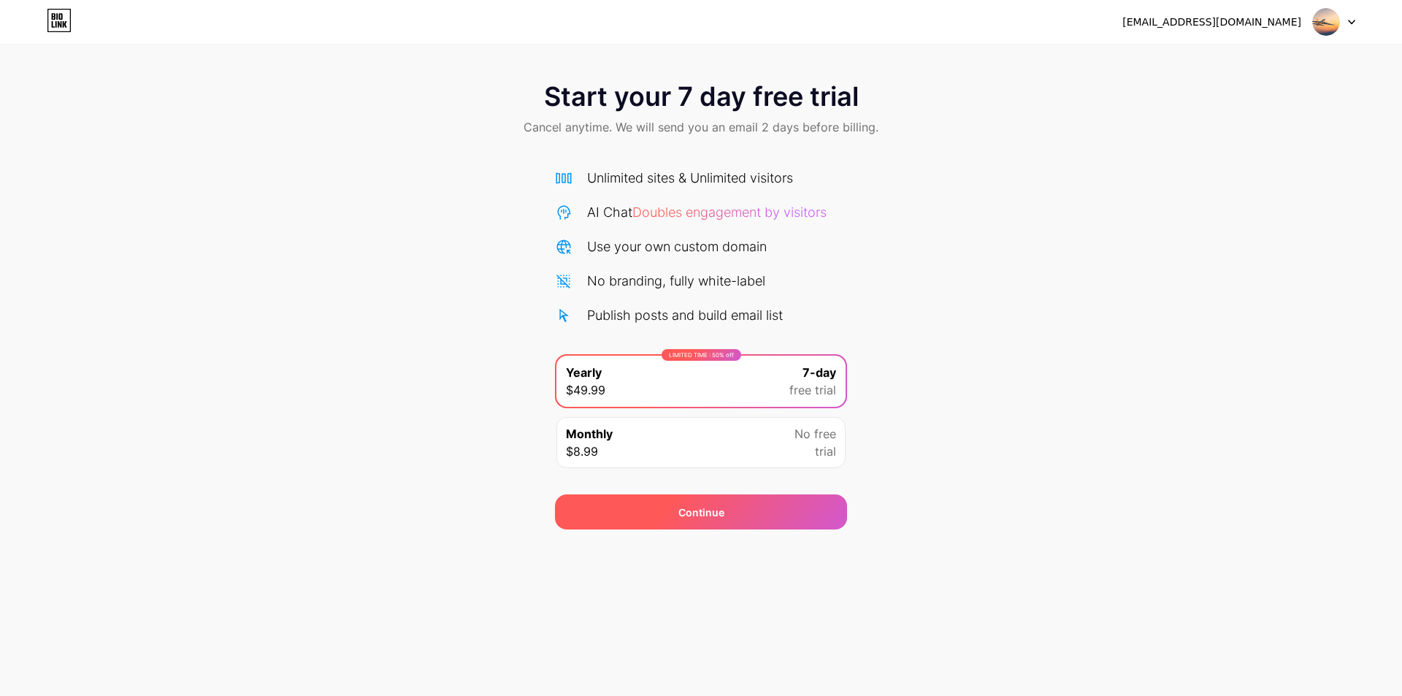
click at [700, 502] on div "Continue" at bounding box center [701, 511] width 292 height 35
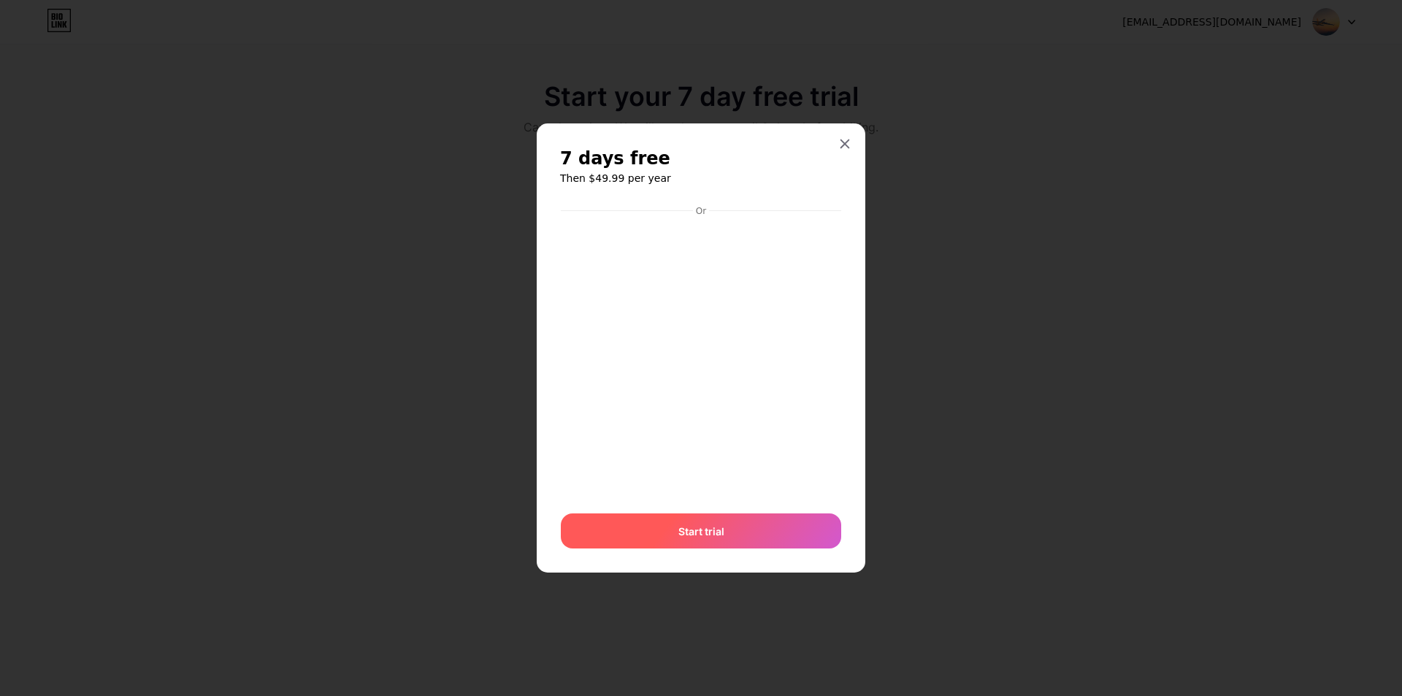
click at [716, 516] on div "Start trial" at bounding box center [701, 530] width 280 height 35
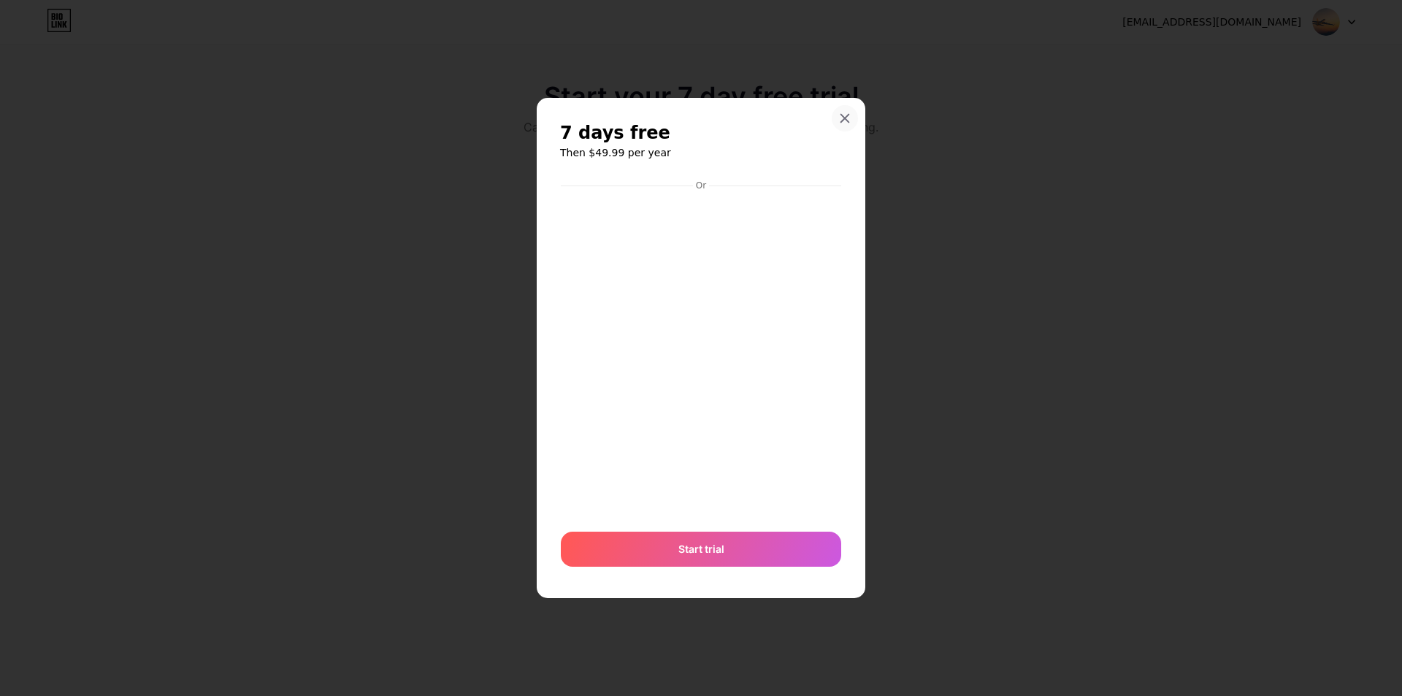
click at [846, 121] on icon at bounding box center [845, 118] width 12 height 12
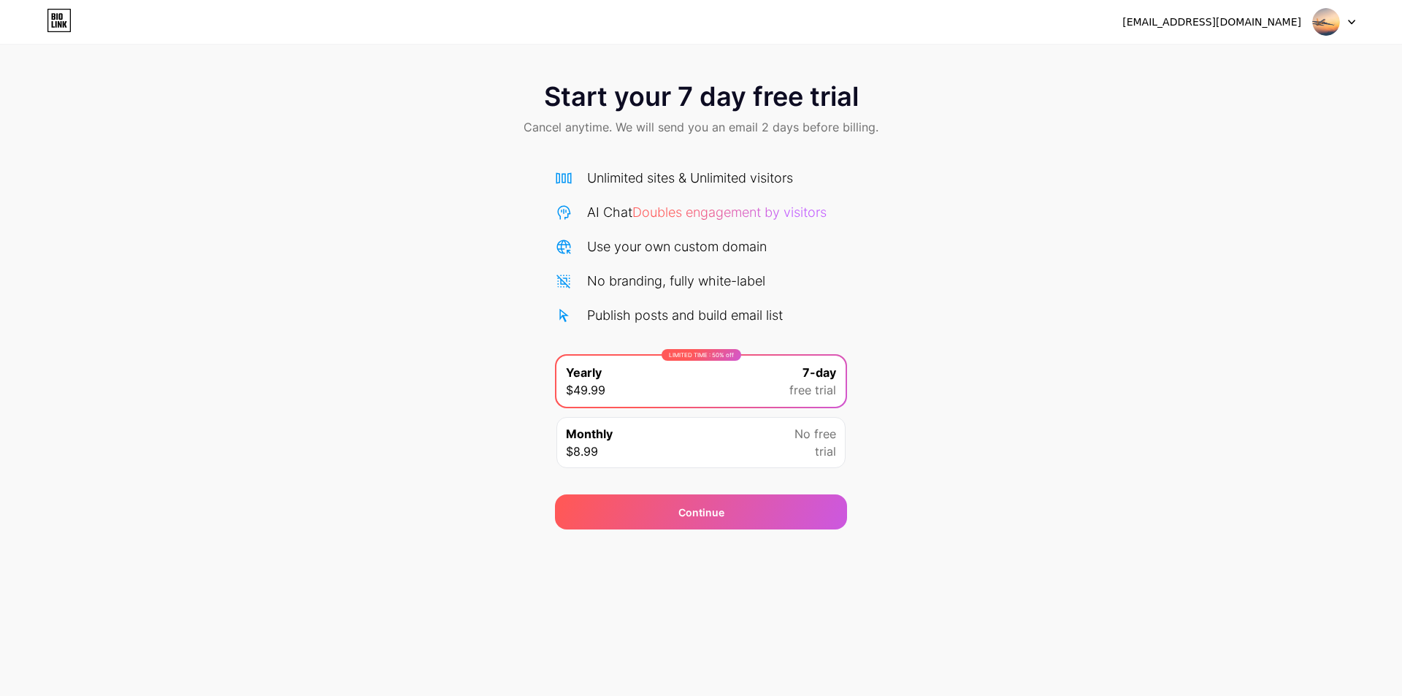
click at [53, 18] on icon at bounding box center [54, 16] width 4 height 7
click at [1308, 20] on div "[EMAIL_ADDRESS][DOMAIN_NAME]" at bounding box center [1238, 22] width 233 height 26
click at [1349, 17] on div at bounding box center [1334, 22] width 42 height 26
